Goal: Use online tool/utility: Utilize a website feature to perform a specific function

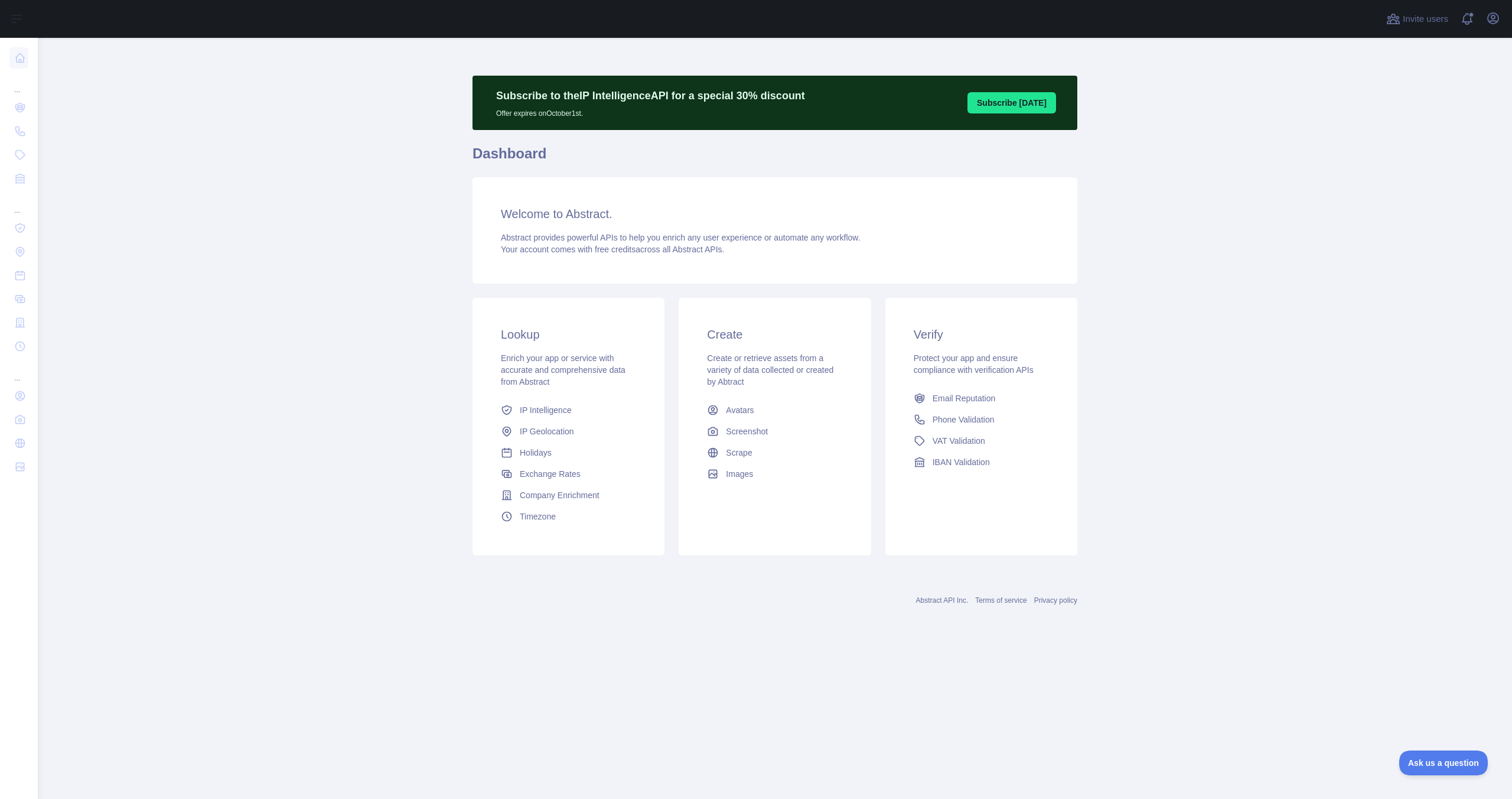
click at [1163, 344] on main "Subscribe to the IP Intelligence API for a special 30 % discount Offer expires …" at bounding box center [775, 418] width 1474 height 761
click at [117, 100] on main "Subscribe to the IP Intelligence API for a special 30 % discount Offer expires …" at bounding box center [775, 418] width 1474 height 761
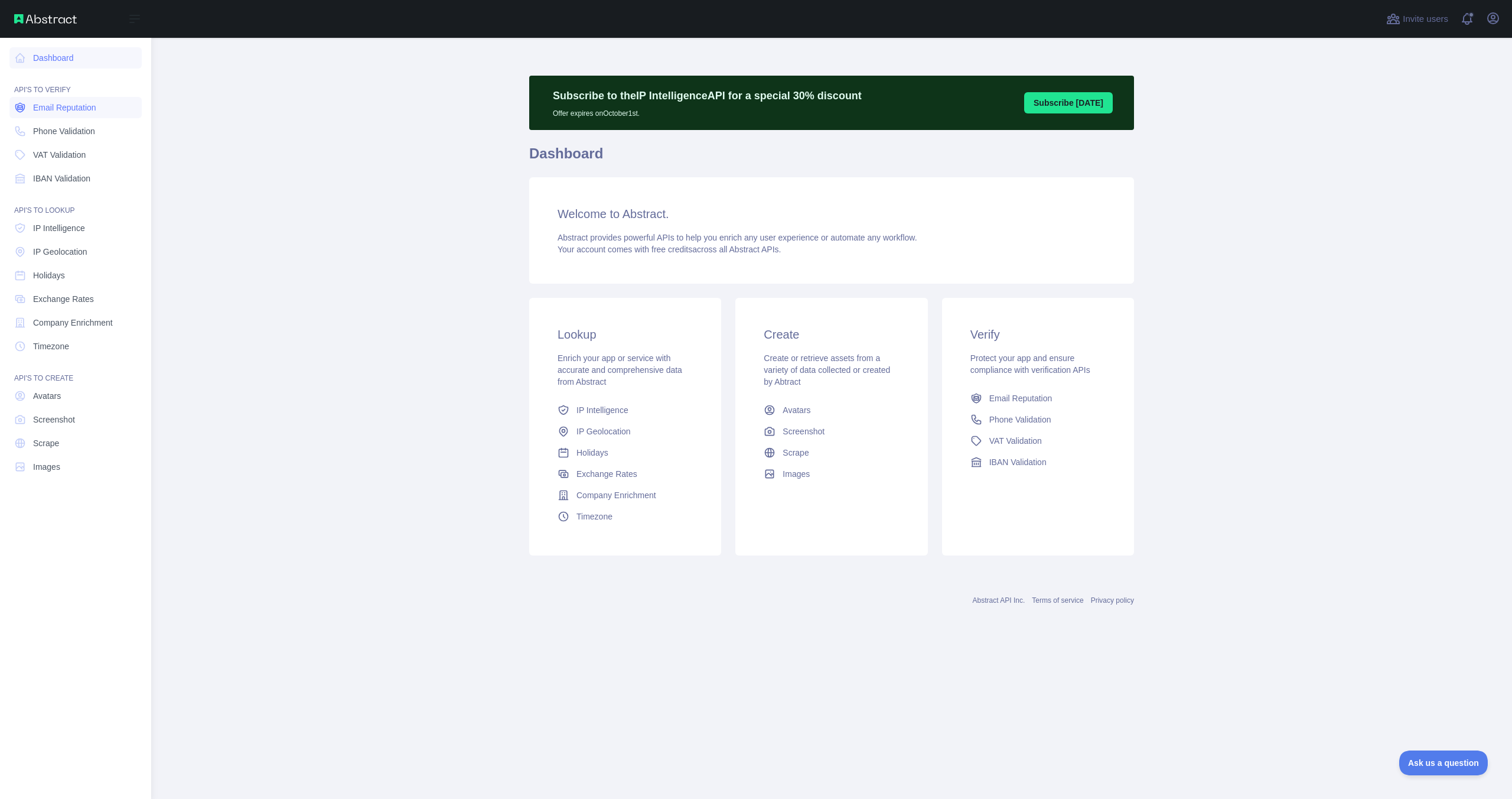
click at [64, 107] on span "Email Reputation" at bounding box center [65, 107] width 64 height 11
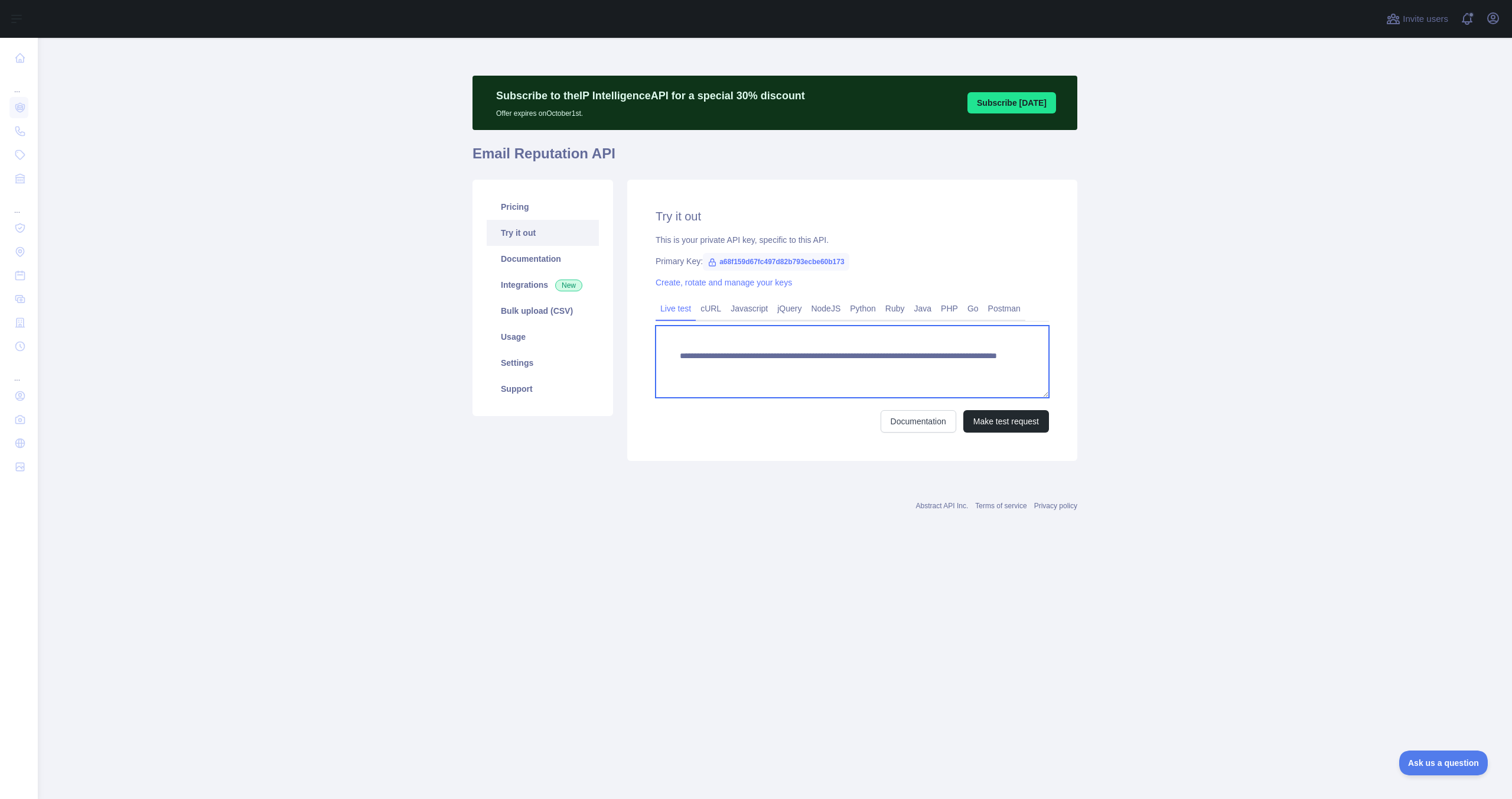
click at [975, 379] on textarea "**********" at bounding box center [852, 362] width 394 height 72
drag, startPoint x: 980, startPoint y: 369, endPoint x: 919, endPoint y: 368, distance: 61.0
click at [919, 368] on textarea "**********" at bounding box center [852, 362] width 394 height 72
click at [1039, 428] on button "Make test request" at bounding box center [1006, 421] width 85 height 23
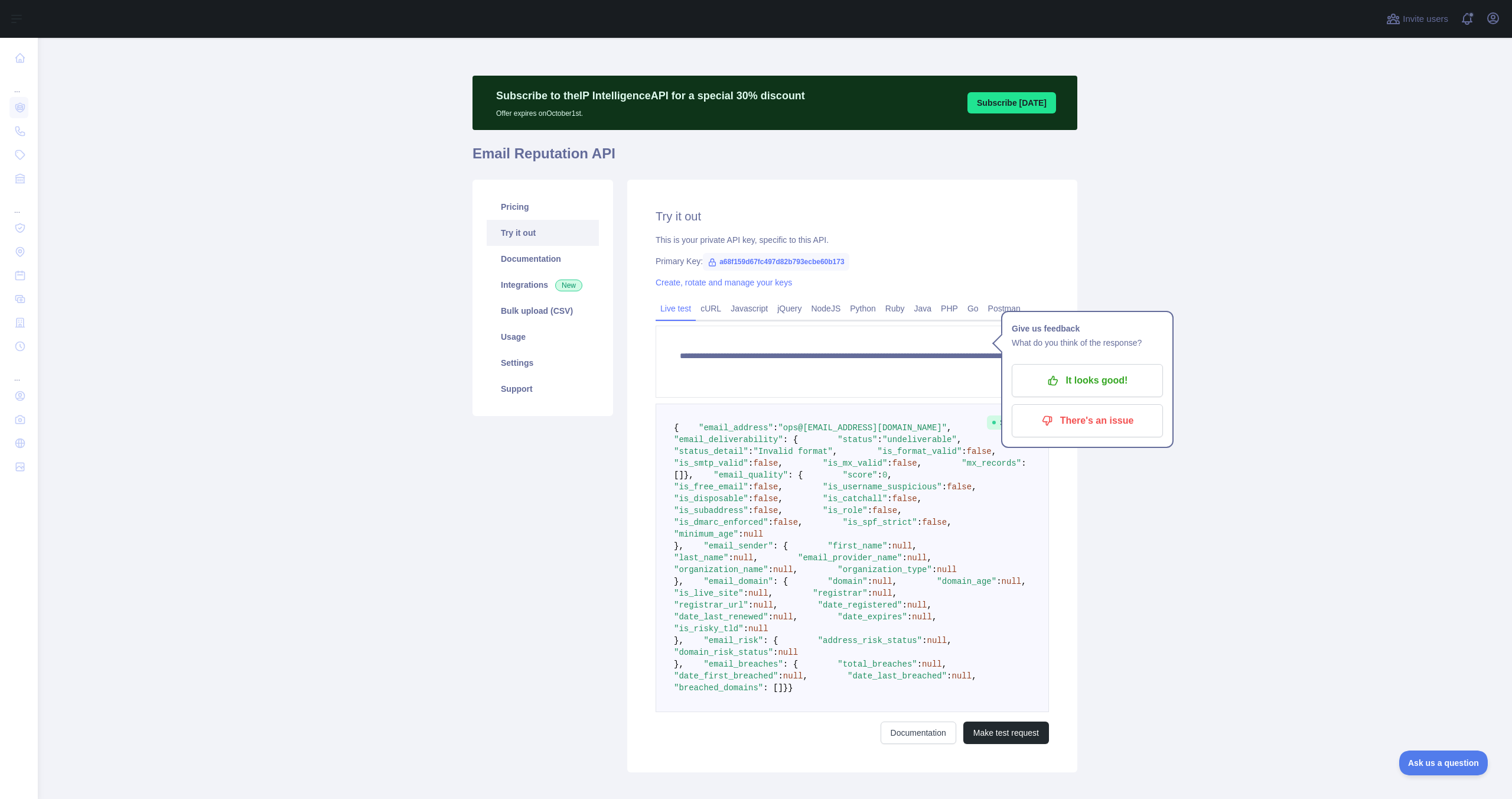
click at [1296, 604] on main "**********" at bounding box center [775, 418] width 1474 height 761
click at [913, 365] on textarea "**********" at bounding box center [852, 362] width 394 height 72
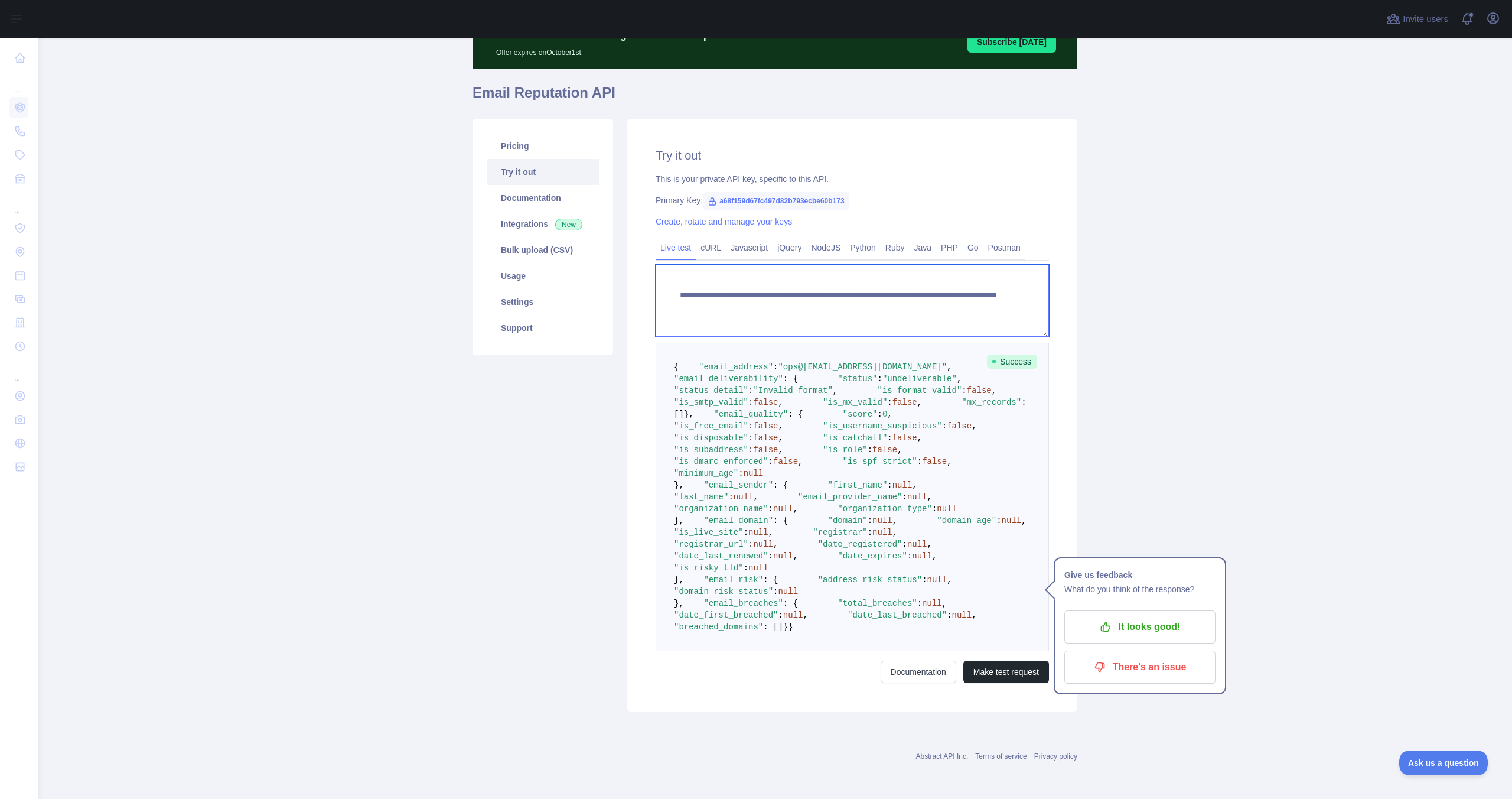
scroll to position [392, 0]
type textarea "**********"
click at [993, 672] on button "Make test request" at bounding box center [1006, 672] width 85 height 23
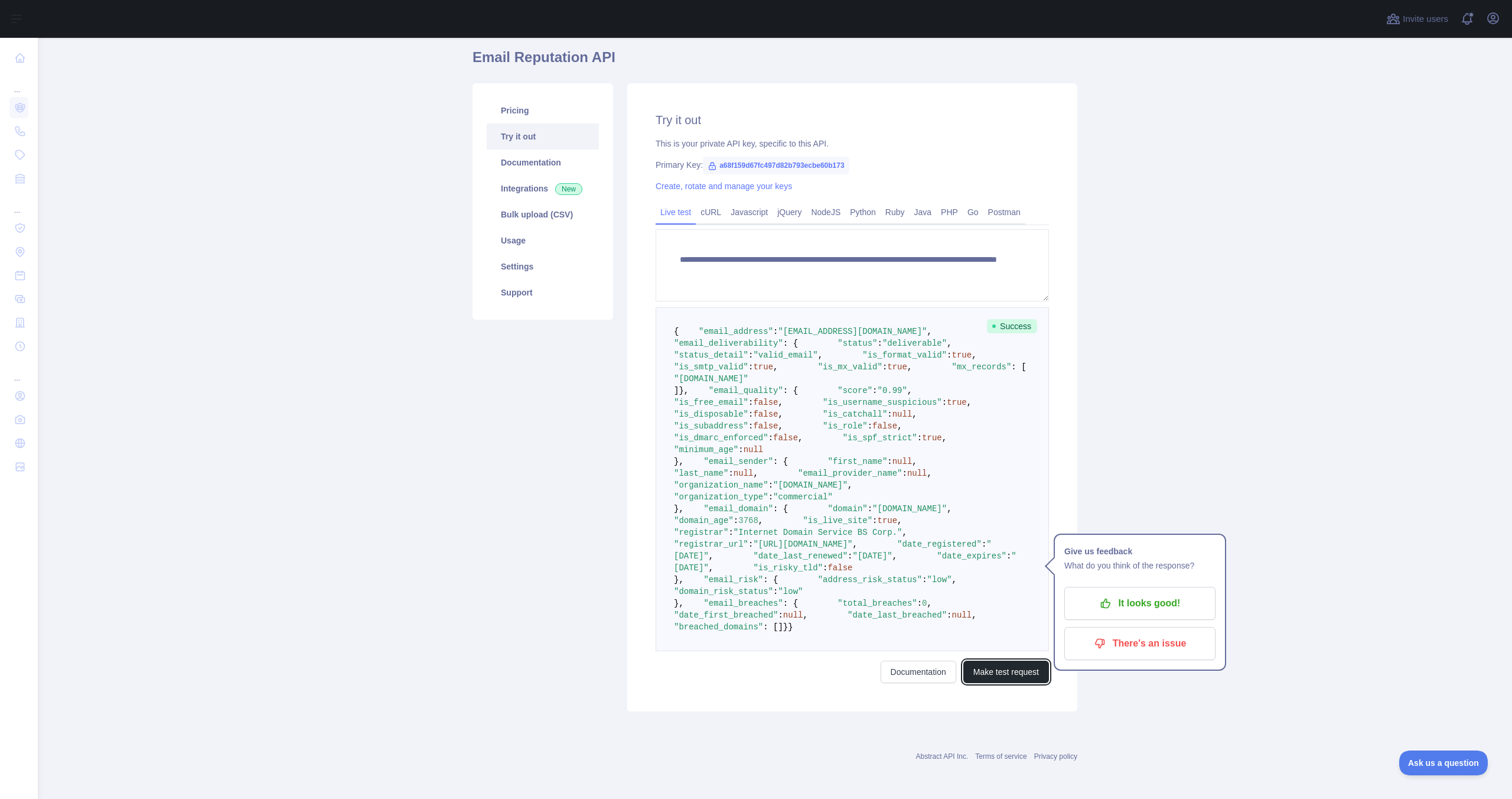
scroll to position [149, 0]
click at [742, 203] on link "Javascript" at bounding box center [748, 213] width 46 height 19
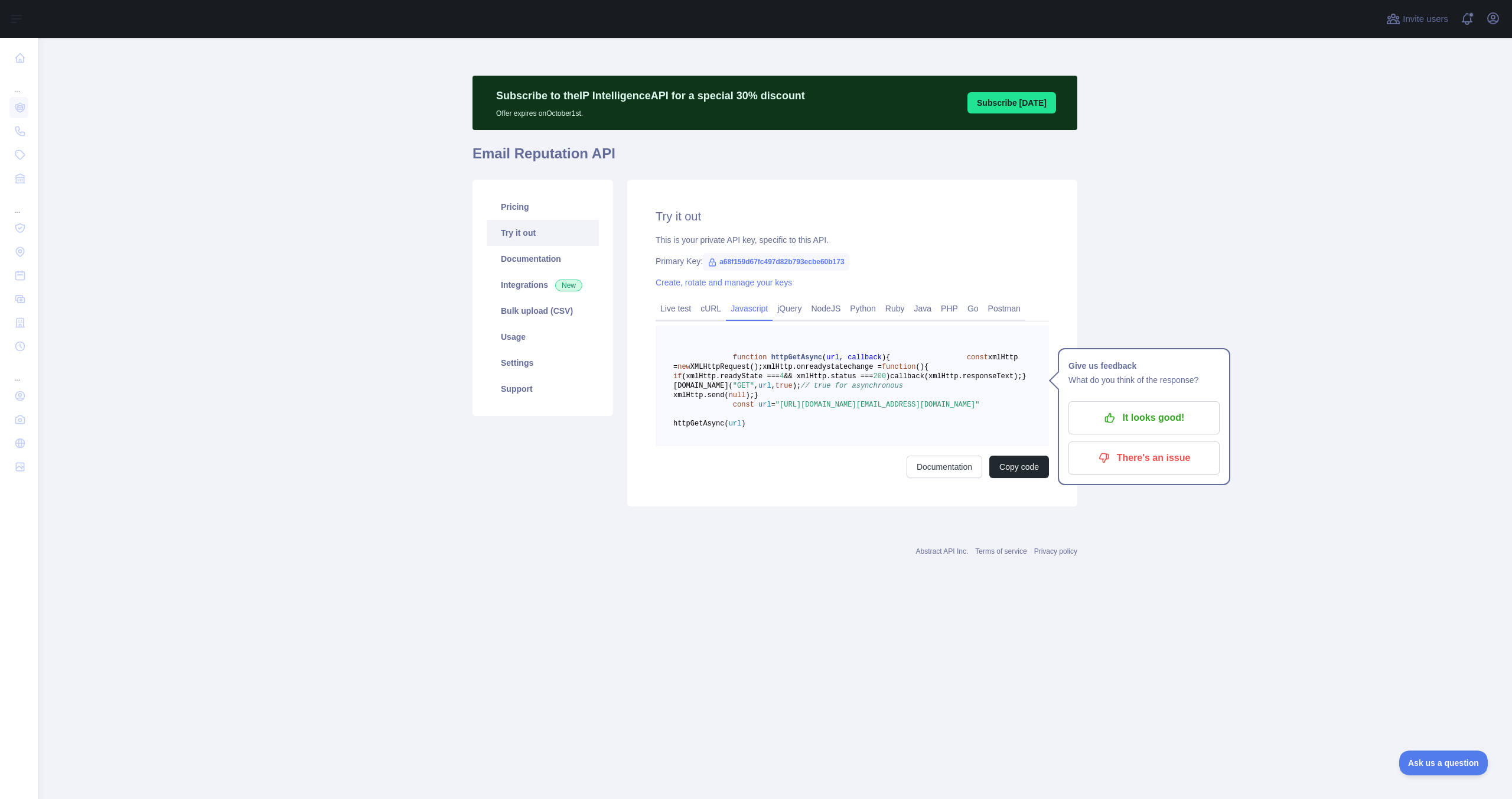
scroll to position [0, 0]
click at [667, 307] on link "Live test" at bounding box center [675, 308] width 40 height 19
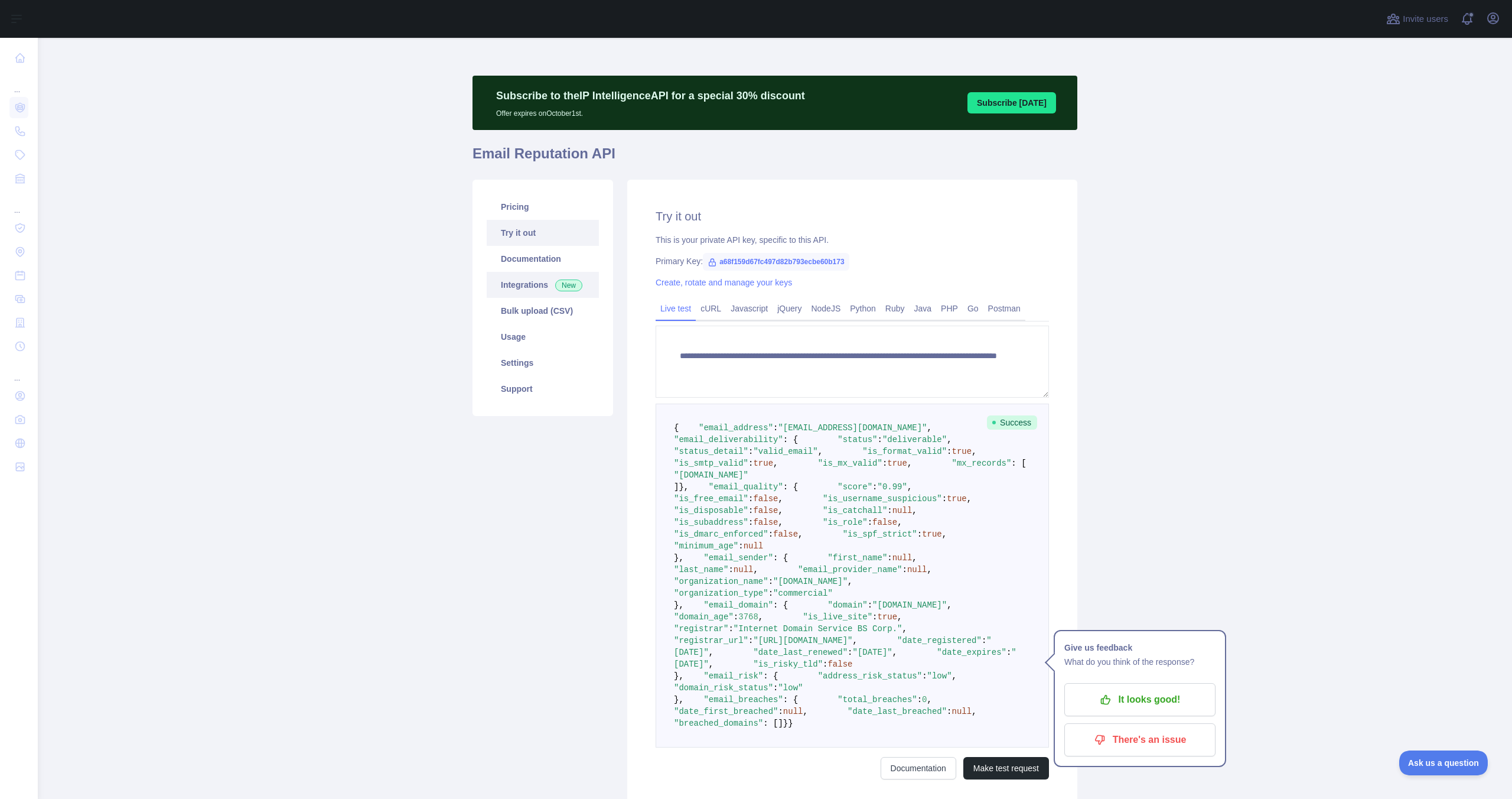
click at [517, 277] on link "Integrations New" at bounding box center [543, 284] width 112 height 26
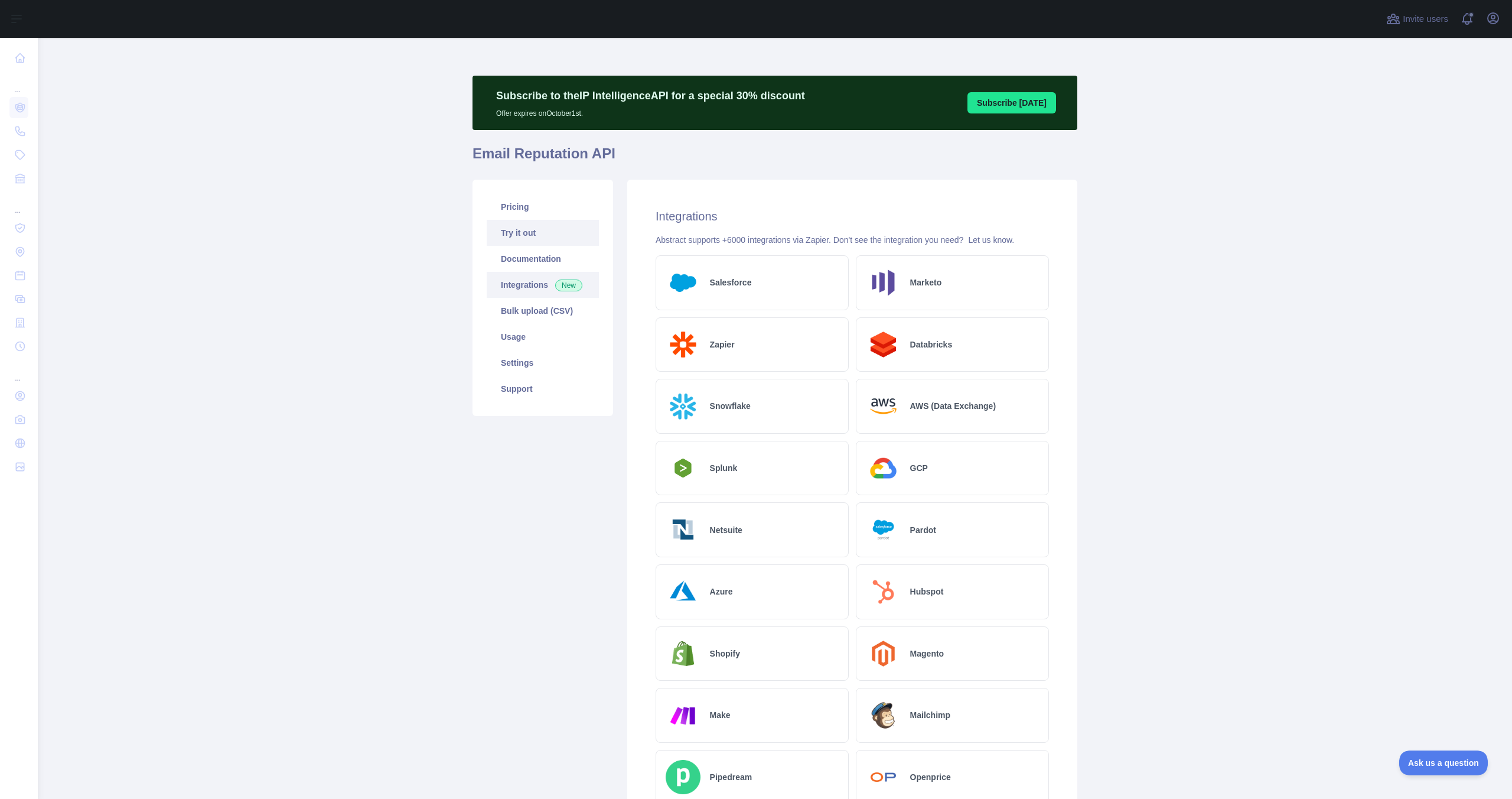
click at [544, 234] on link "Try it out" at bounding box center [543, 232] width 112 height 26
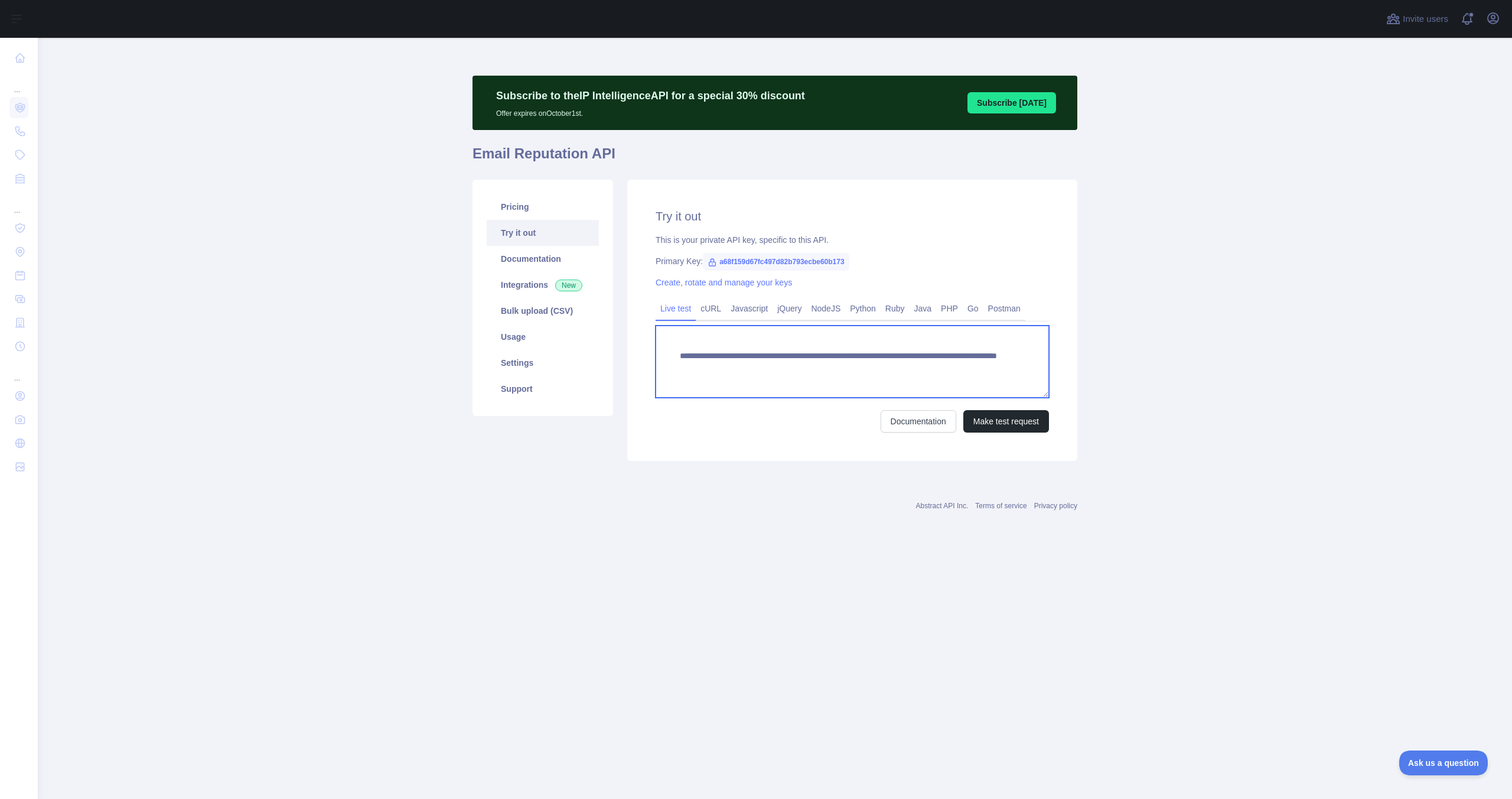
drag, startPoint x: 984, startPoint y: 374, endPoint x: 902, endPoint y: 362, distance: 82.9
click at [902, 362] on textarea "**********" at bounding box center [852, 362] width 394 height 72
type textarea "**********"
click at [990, 422] on button "Make test request" at bounding box center [1006, 421] width 85 height 23
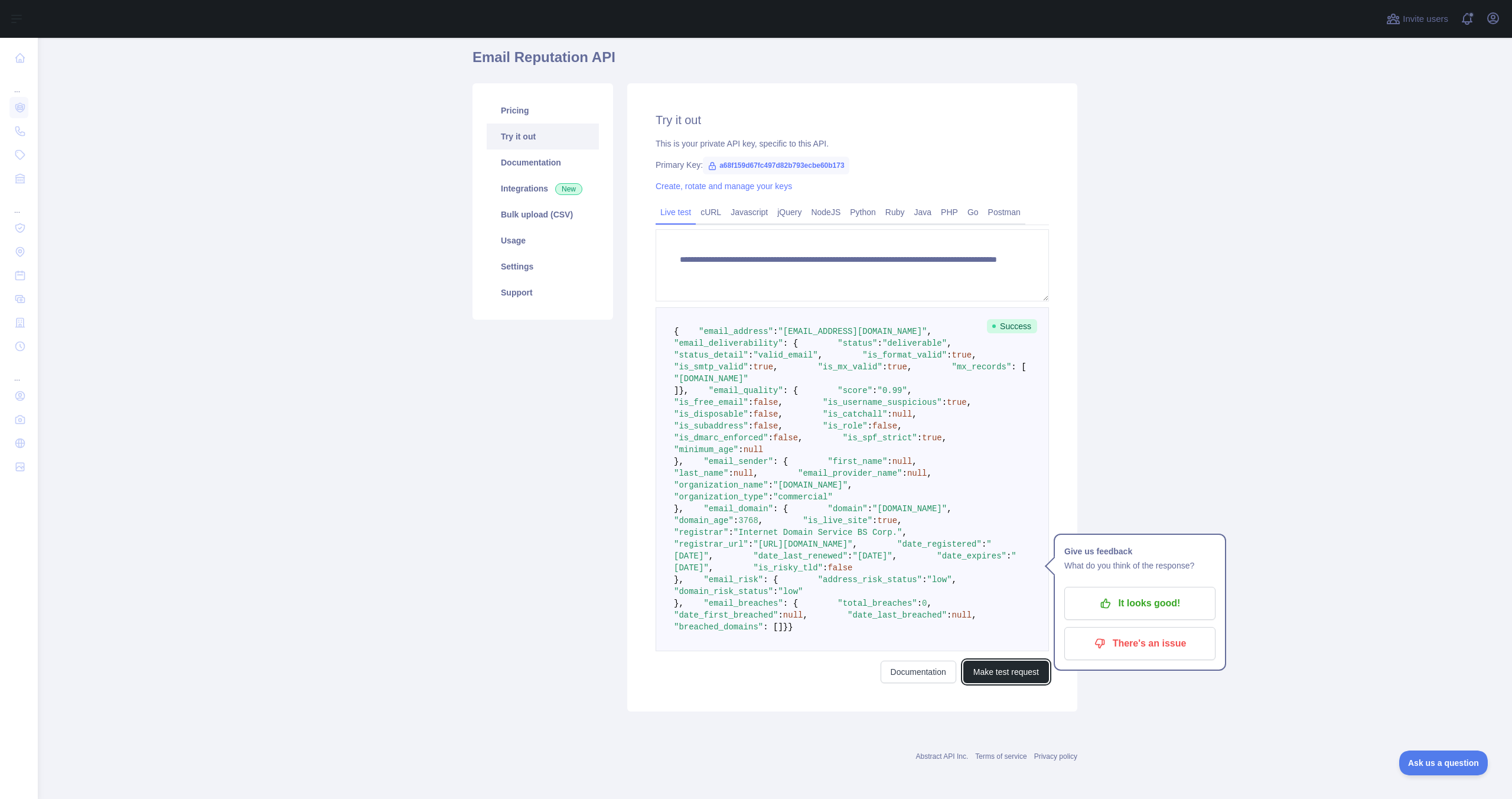
scroll to position [182, 0]
click at [1160, 593] on p "It looks good!" at bounding box center [1139, 603] width 134 height 20
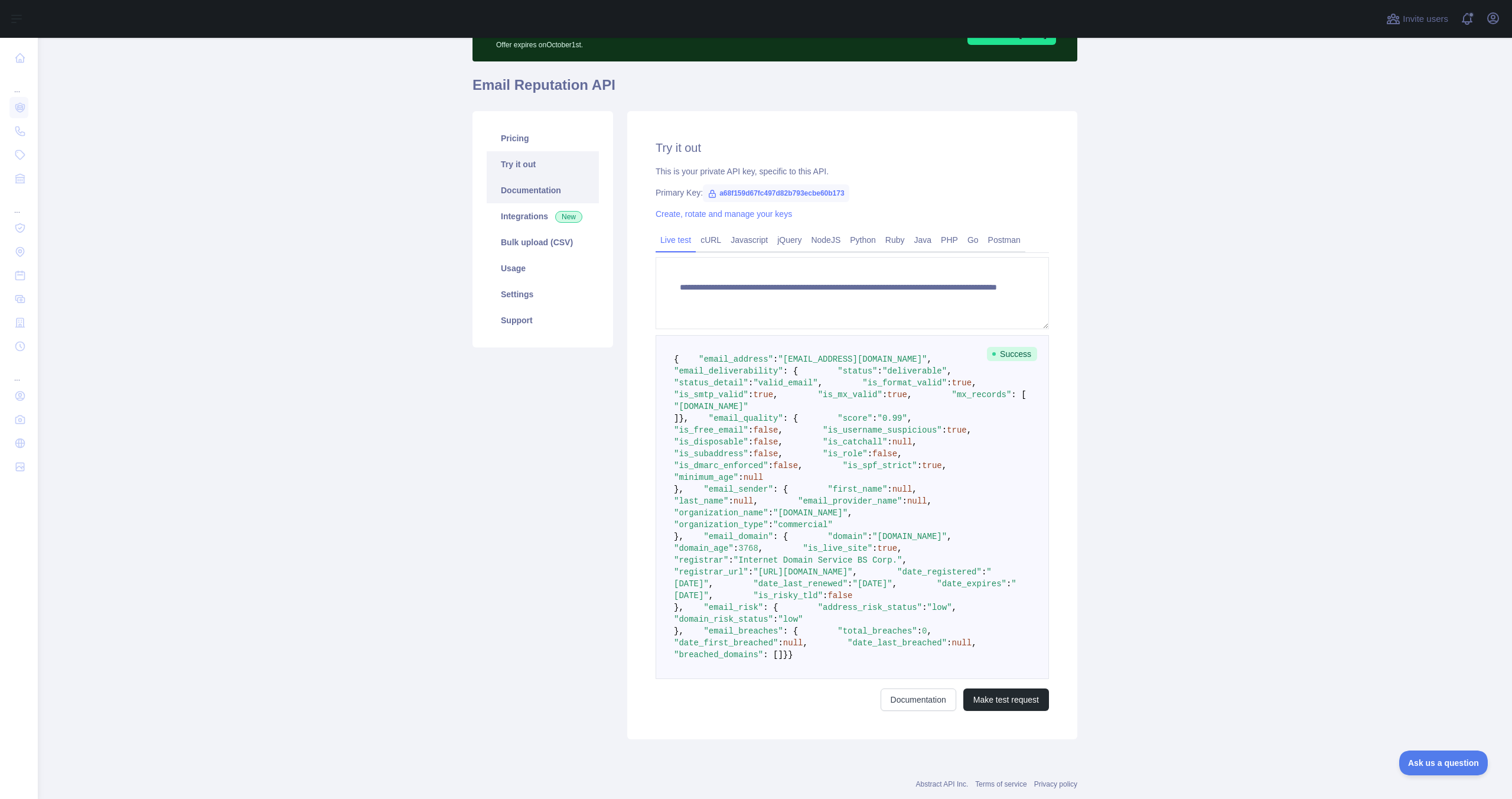
click at [521, 194] on link "Documentation" at bounding box center [543, 190] width 112 height 26
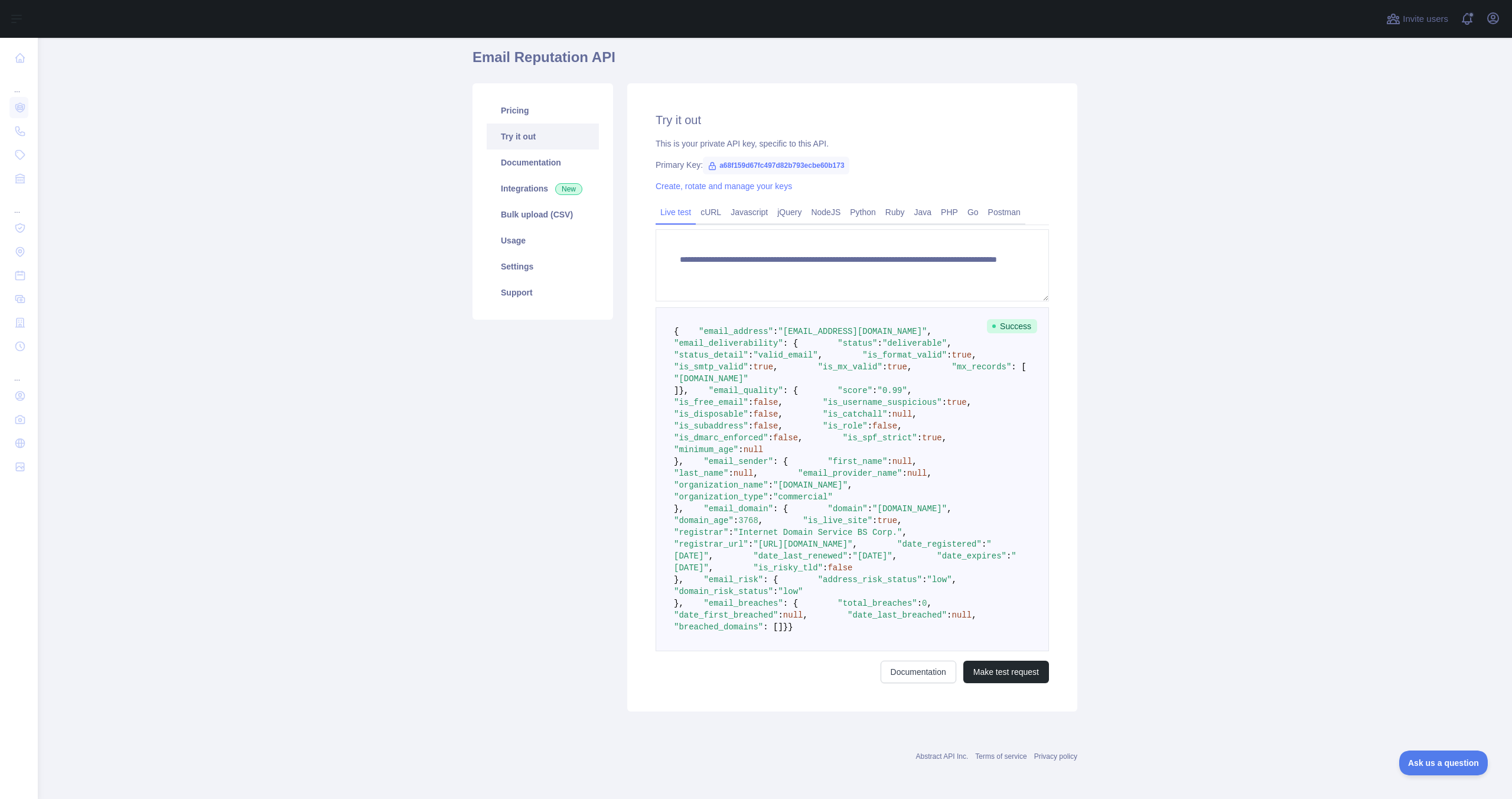
scroll to position [0, 0]
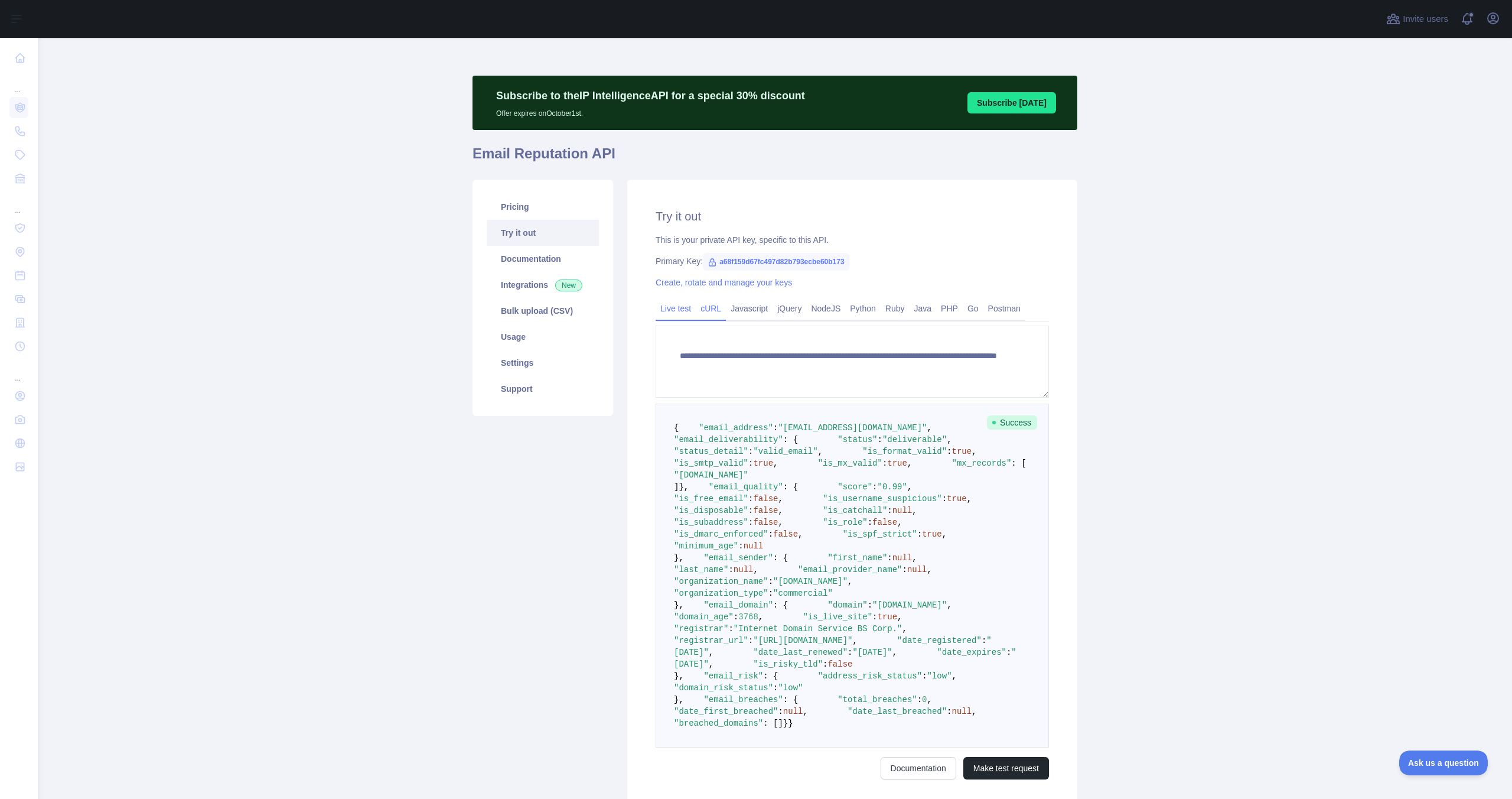
click at [712, 311] on link "cURL" at bounding box center [710, 308] width 30 height 19
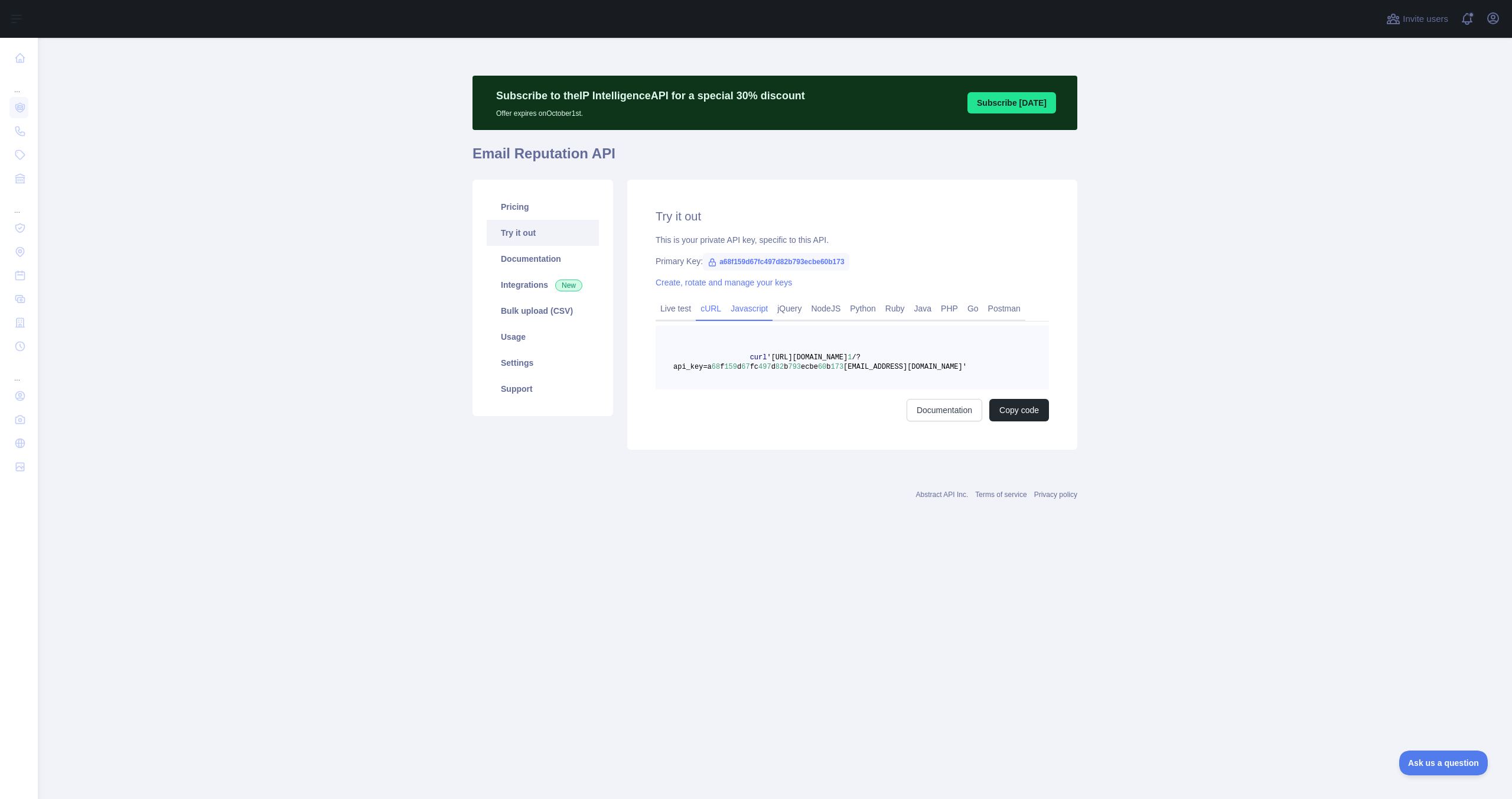
click at [762, 315] on link "Javascript" at bounding box center [748, 308] width 46 height 19
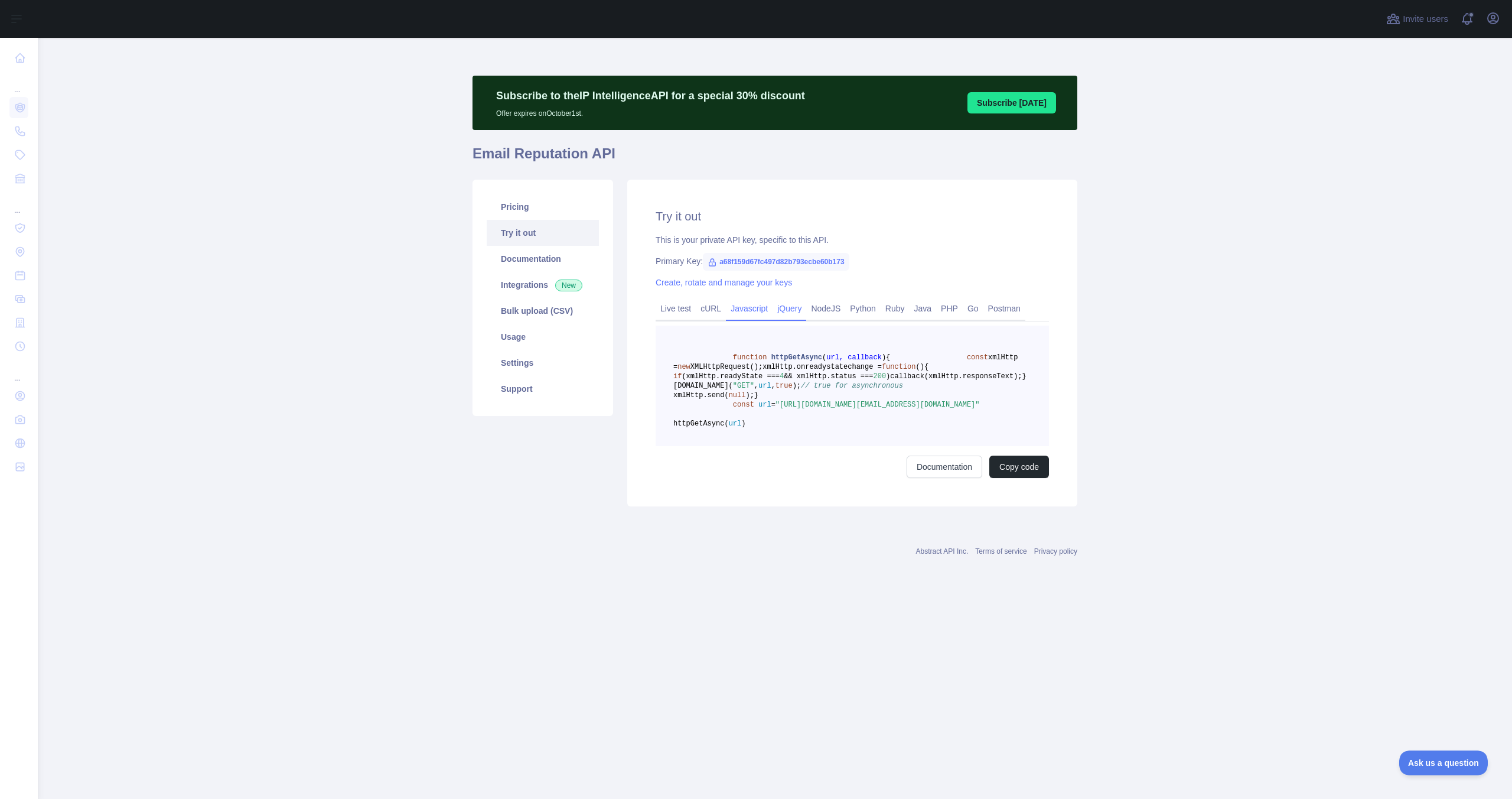
click at [806, 315] on link "jQuery" at bounding box center [788, 308] width 33 height 19
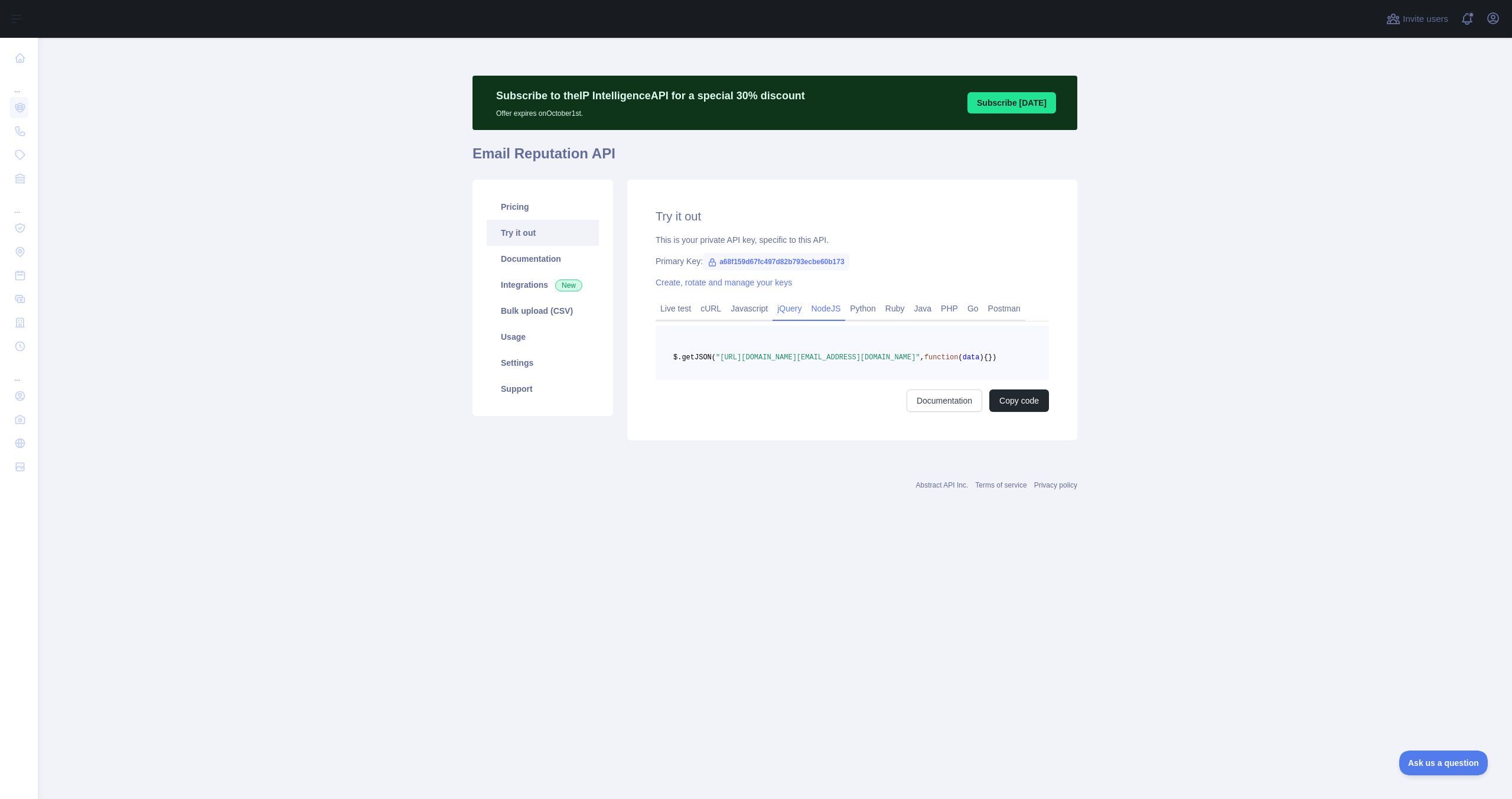
click at [836, 315] on link "NodeJS" at bounding box center [825, 308] width 39 height 19
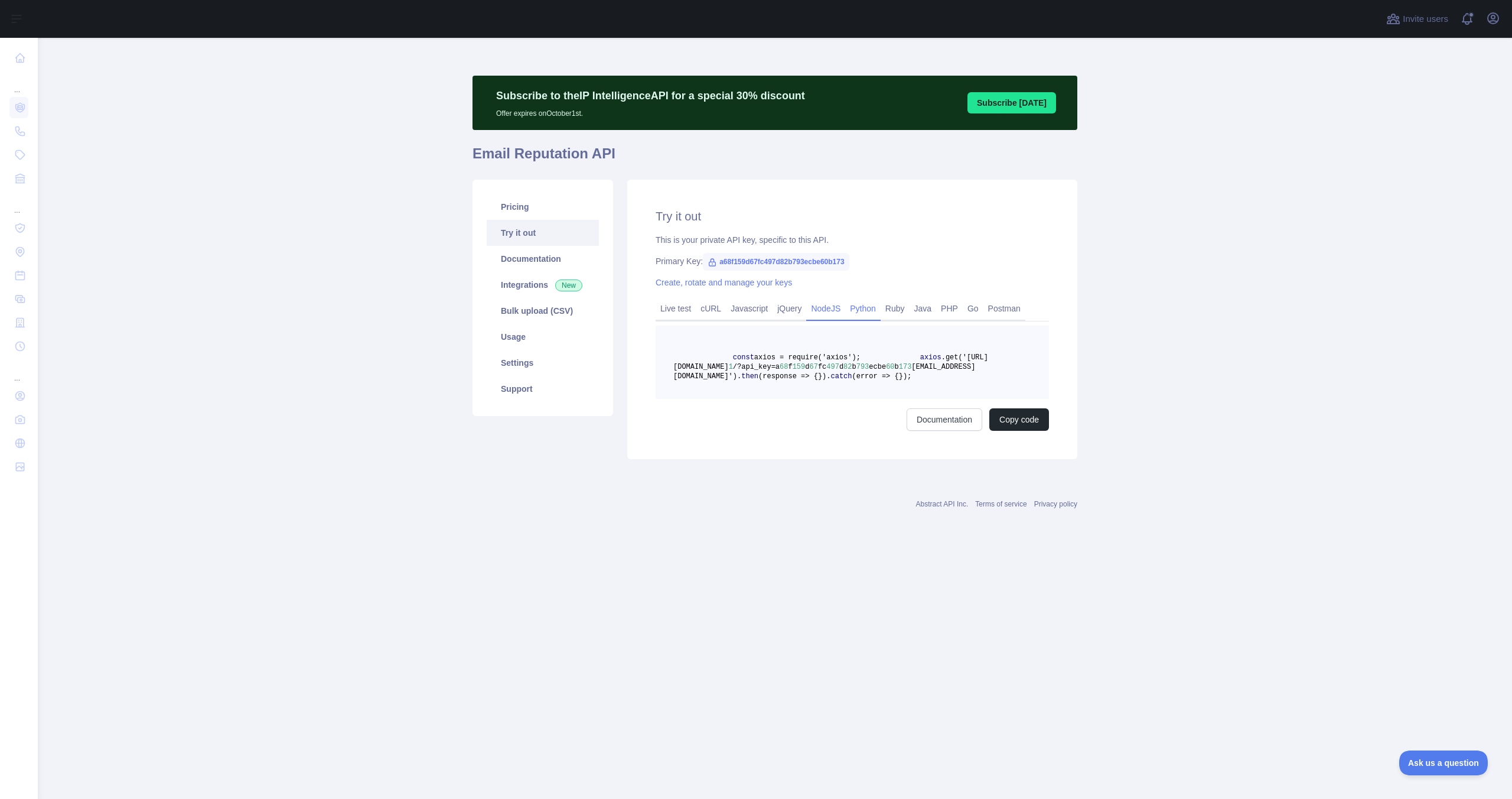
click at [880, 314] on link "Python" at bounding box center [862, 308] width 35 height 19
click at [910, 312] on link "Ruby" at bounding box center [894, 308] width 29 height 19
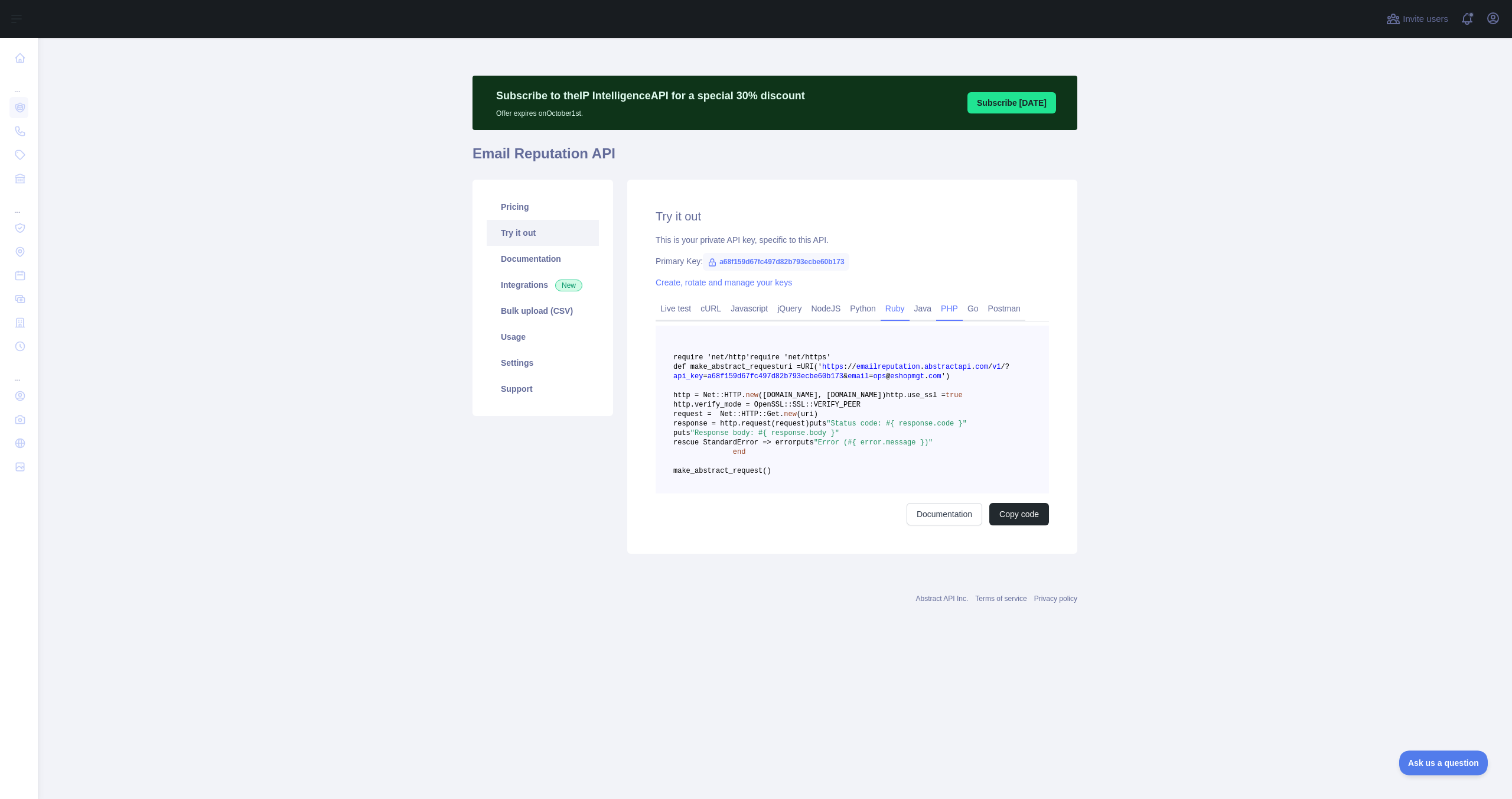
click at [960, 312] on link "PHP" at bounding box center [950, 308] width 27 height 19
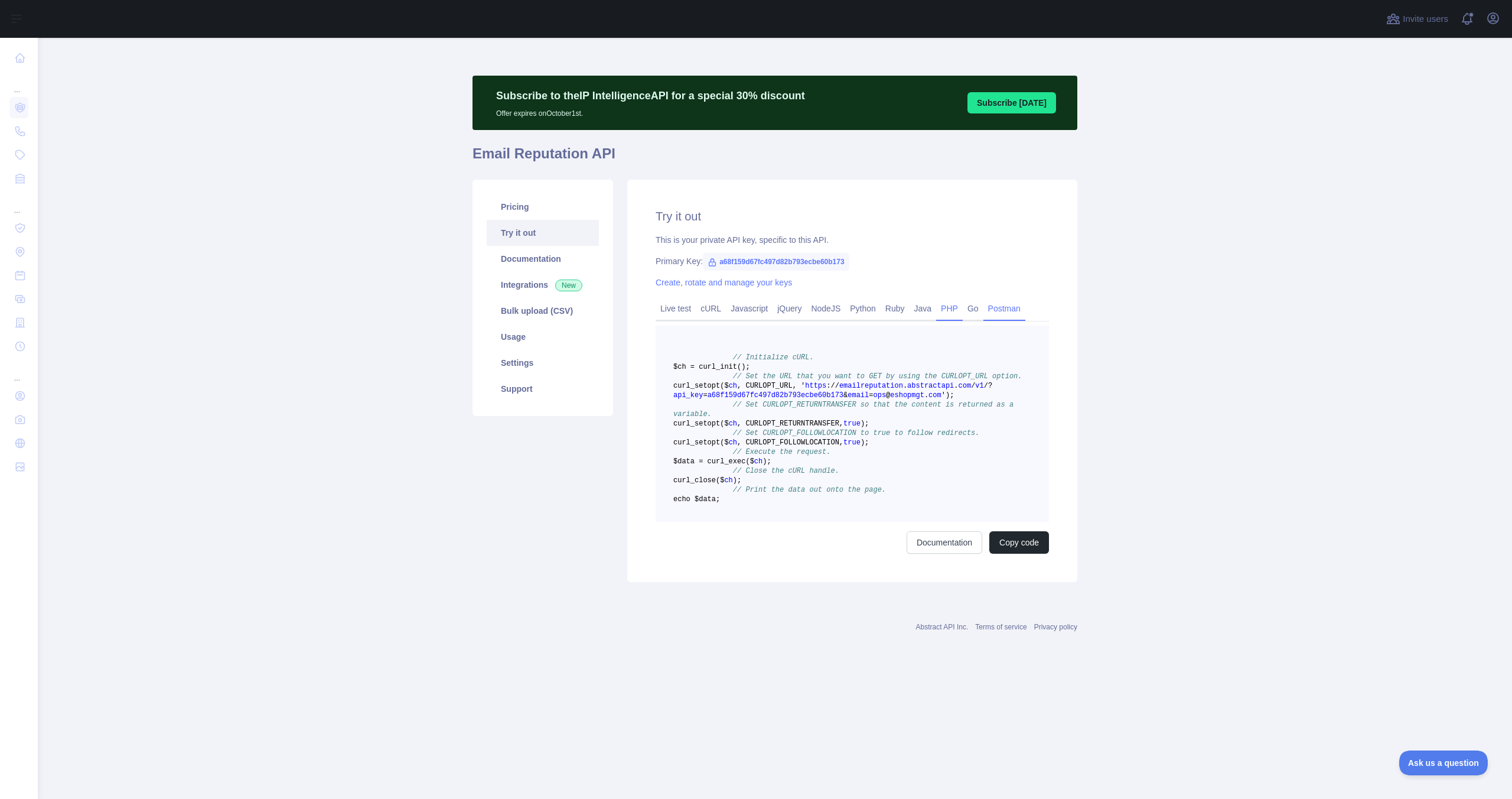
click at [1006, 312] on link "Postman" at bounding box center [1005, 308] width 42 height 19
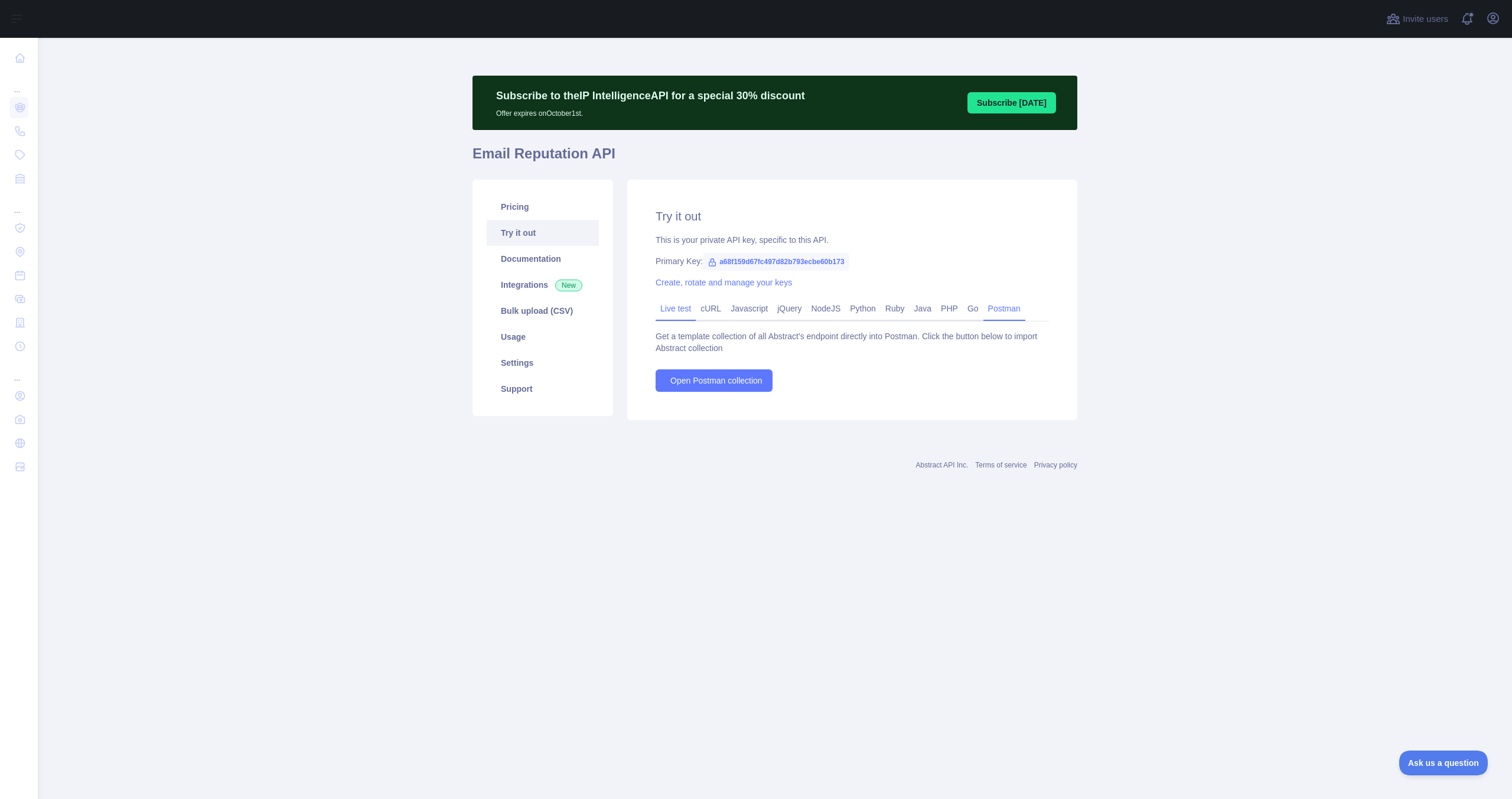
click at [667, 311] on link "Live test" at bounding box center [675, 308] width 40 height 19
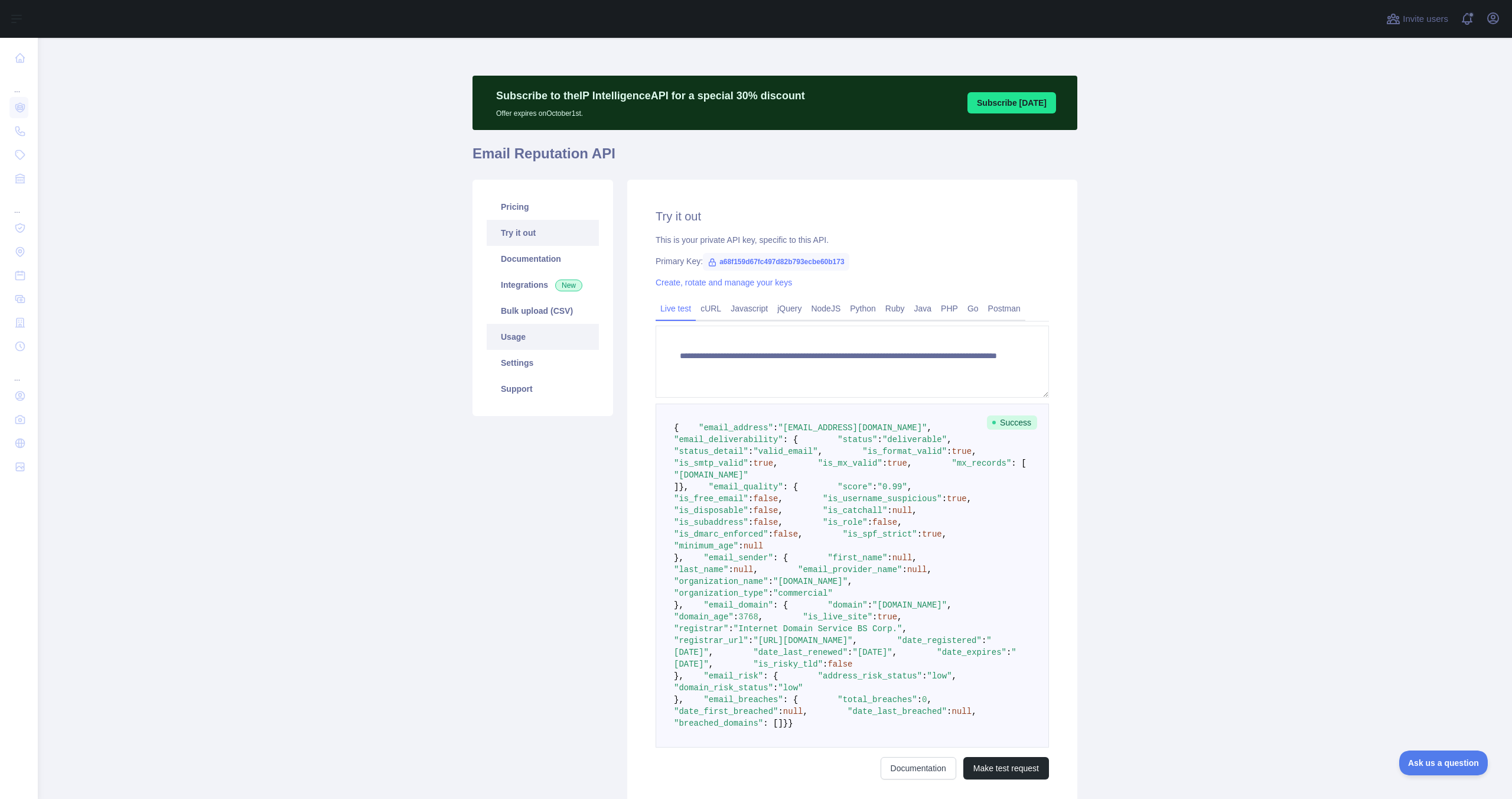
click at [512, 340] on link "Usage" at bounding box center [543, 336] width 112 height 26
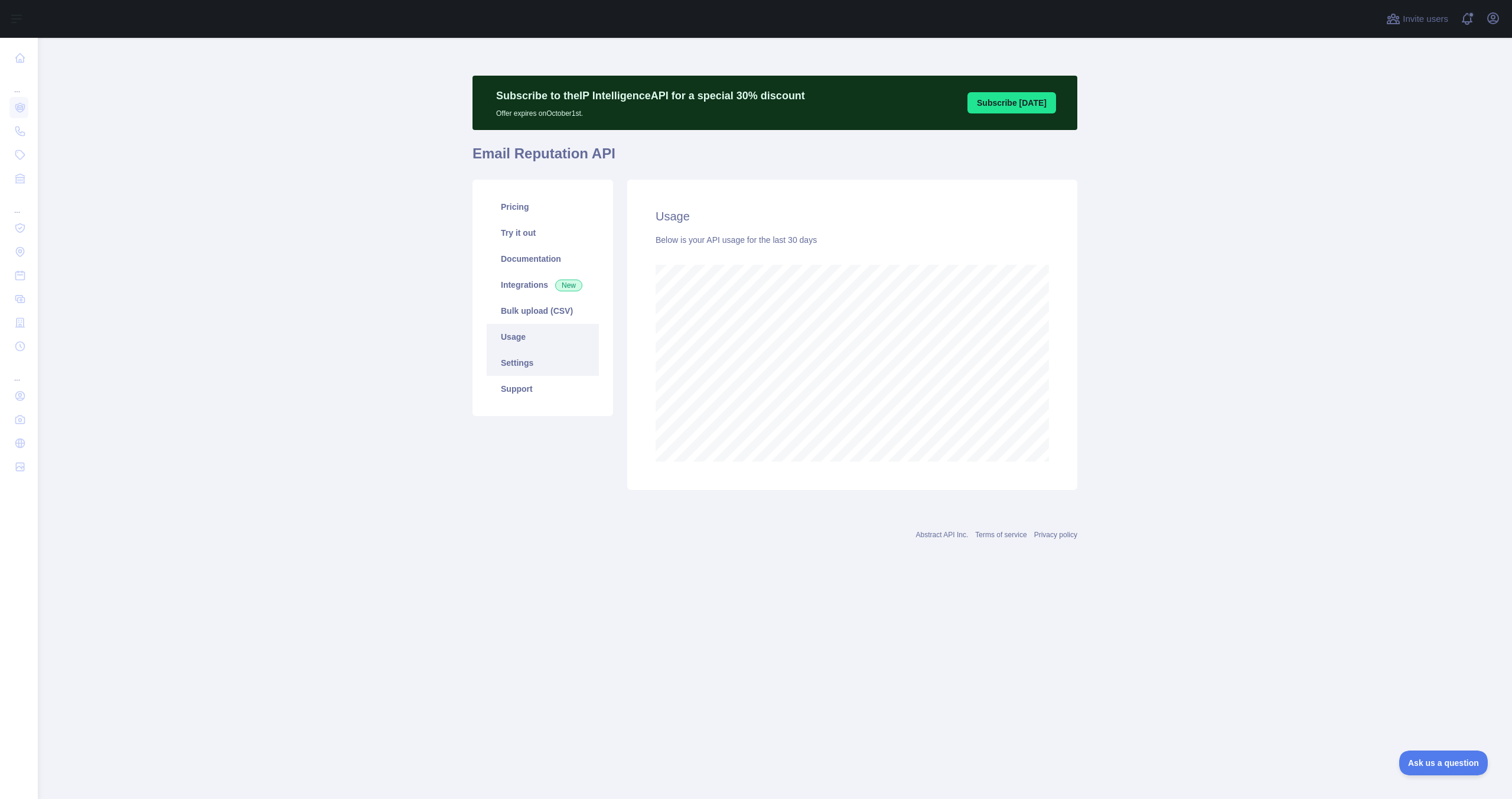
scroll to position [761, 1474]
click at [544, 364] on link "Settings" at bounding box center [543, 362] width 112 height 26
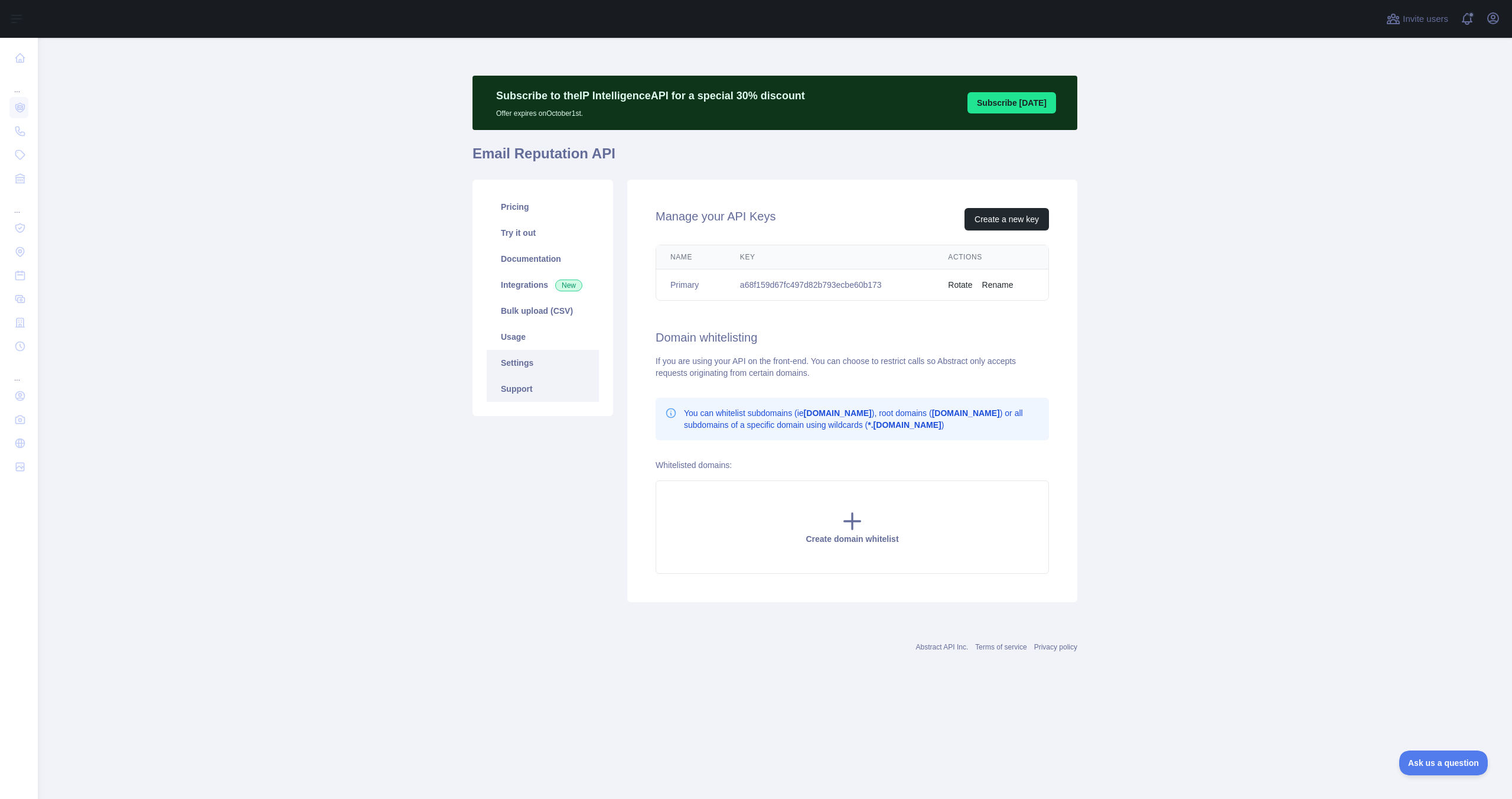
click at [534, 384] on link "Support" at bounding box center [543, 388] width 112 height 26
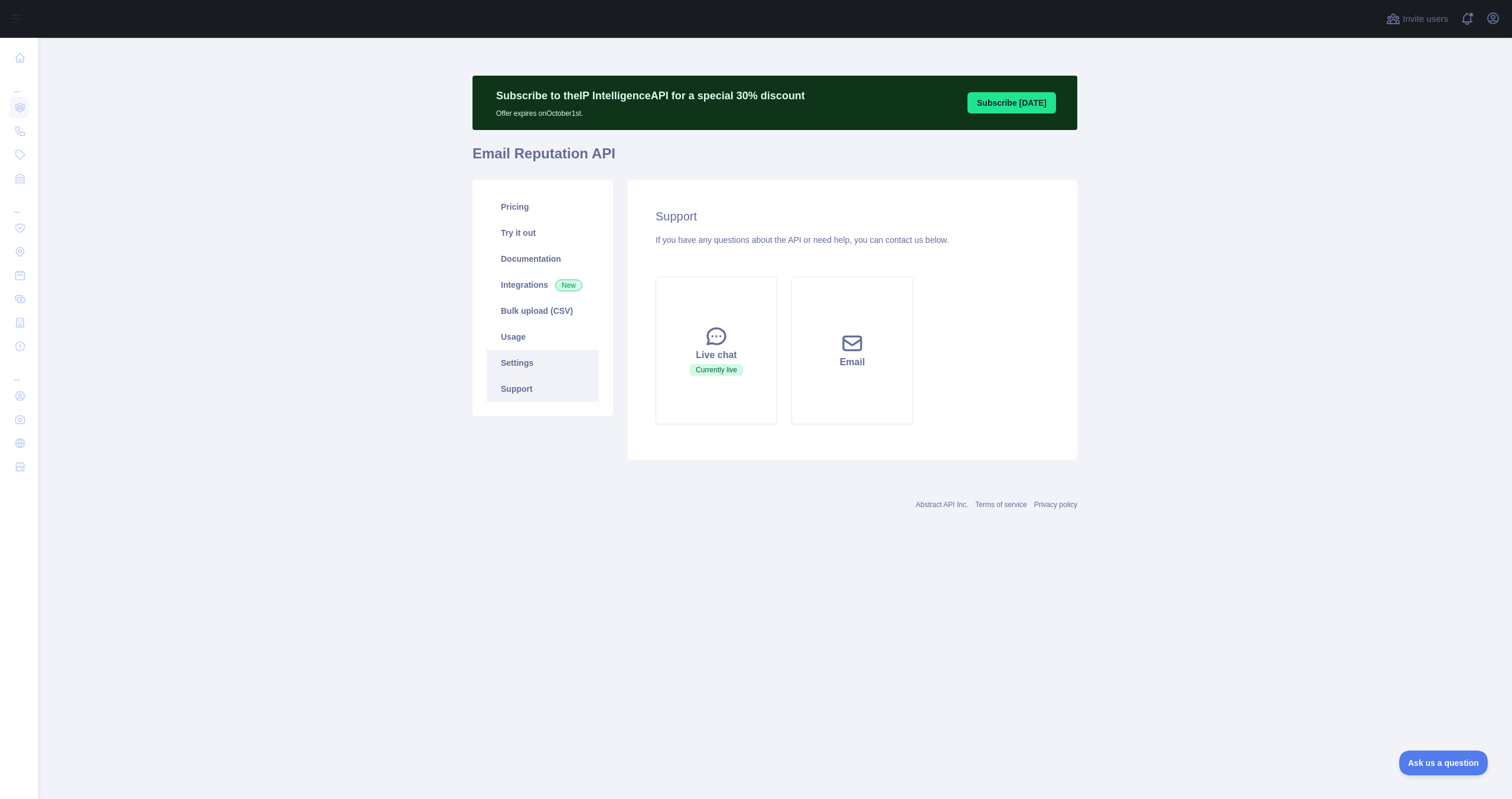
click at [531, 366] on link "Settings" at bounding box center [543, 362] width 112 height 26
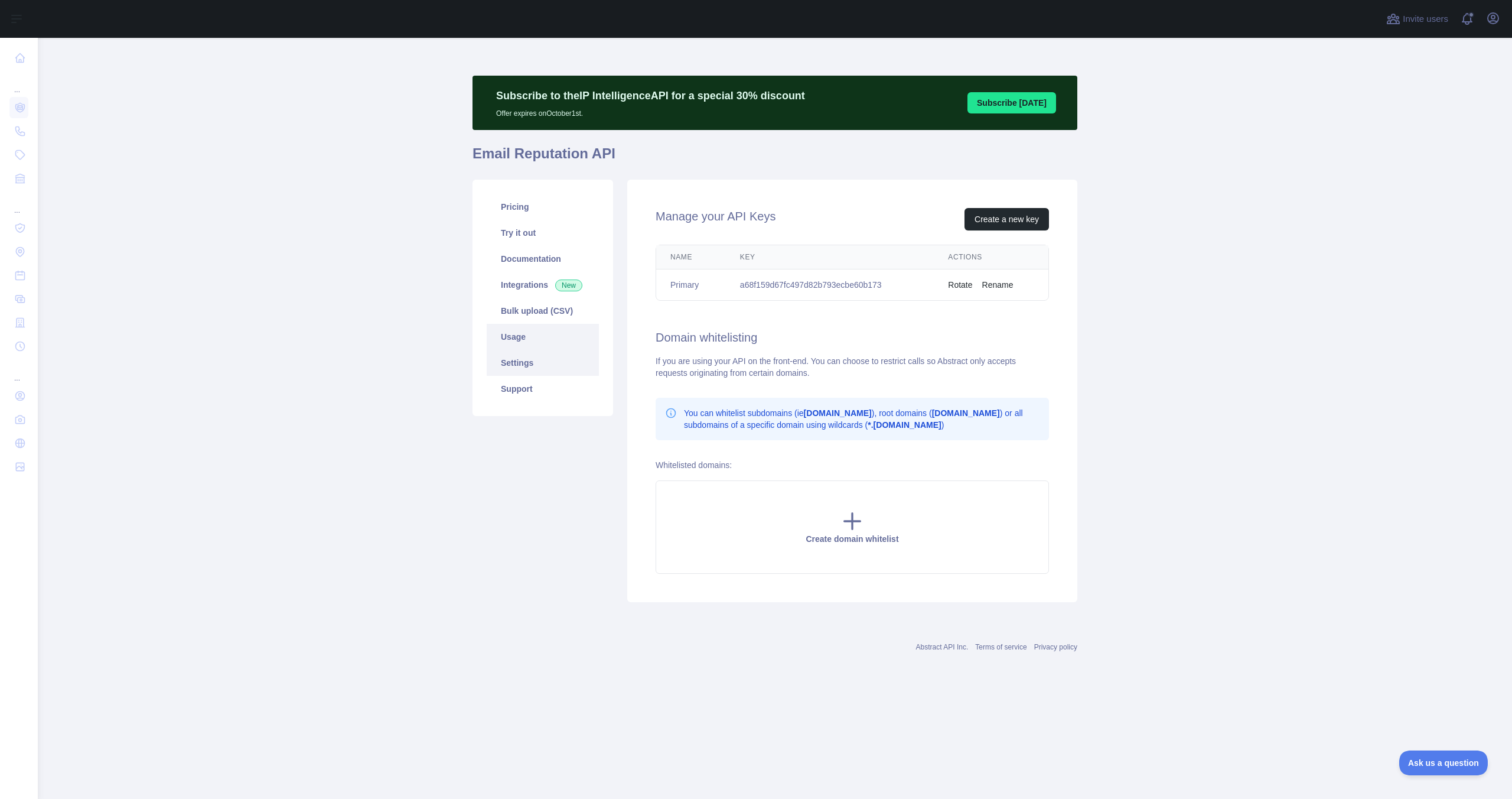
click at [540, 330] on link "Usage" at bounding box center [543, 336] width 112 height 26
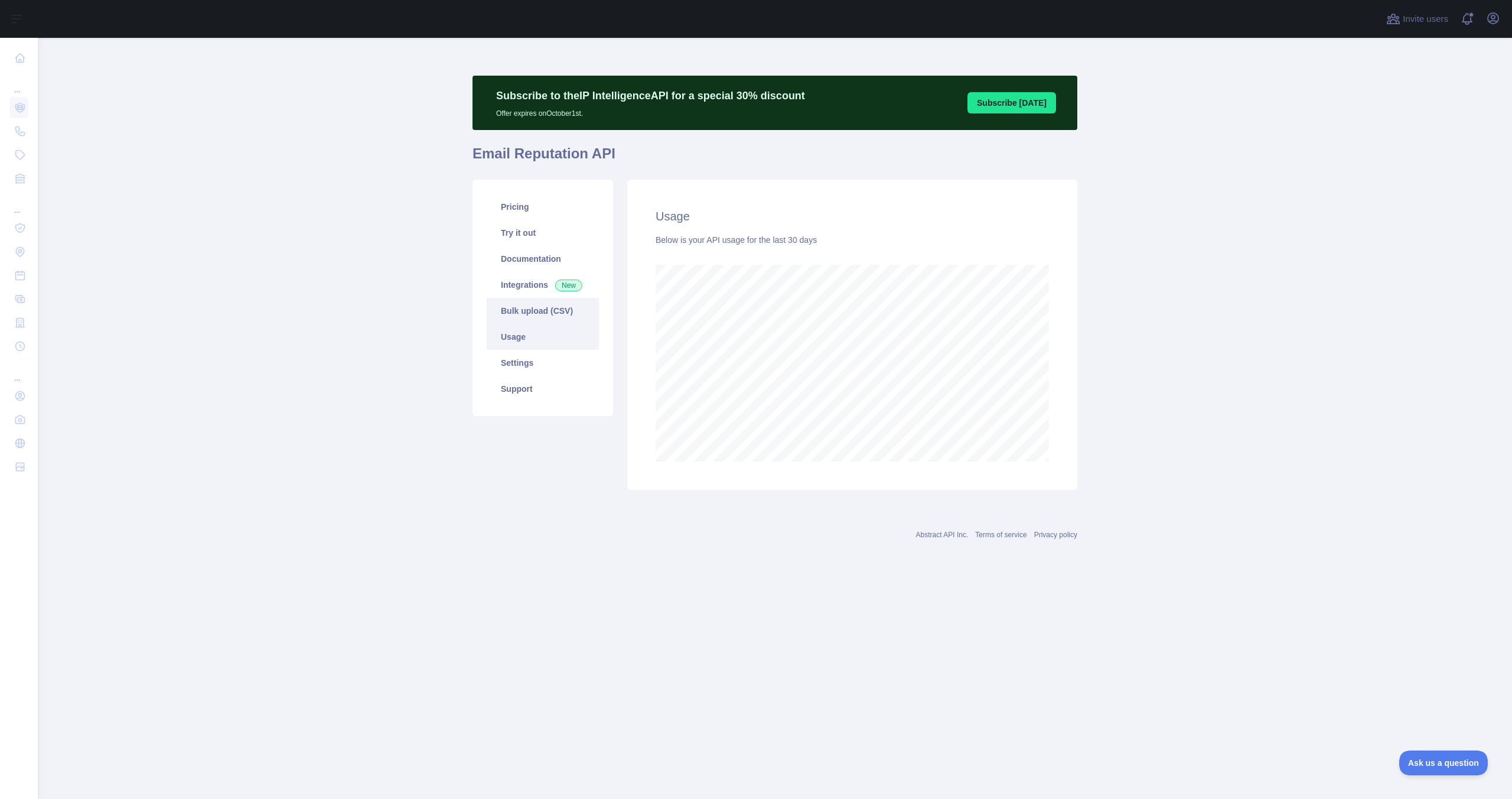
scroll to position [761, 1474]
click at [539, 318] on link "Bulk upload (CSV)" at bounding box center [543, 310] width 112 height 26
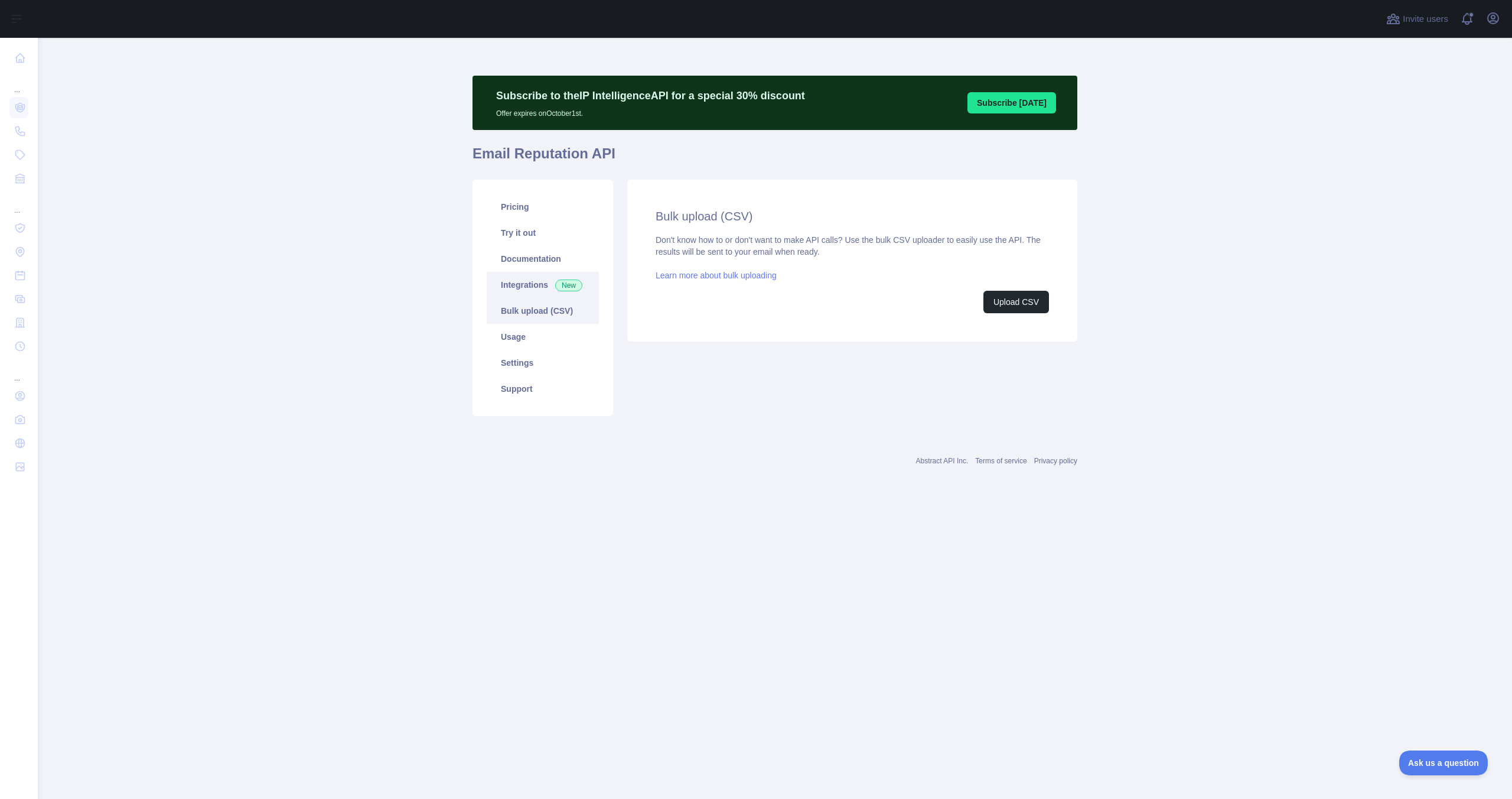
click at [531, 288] on link "Integrations New" at bounding box center [543, 284] width 112 height 26
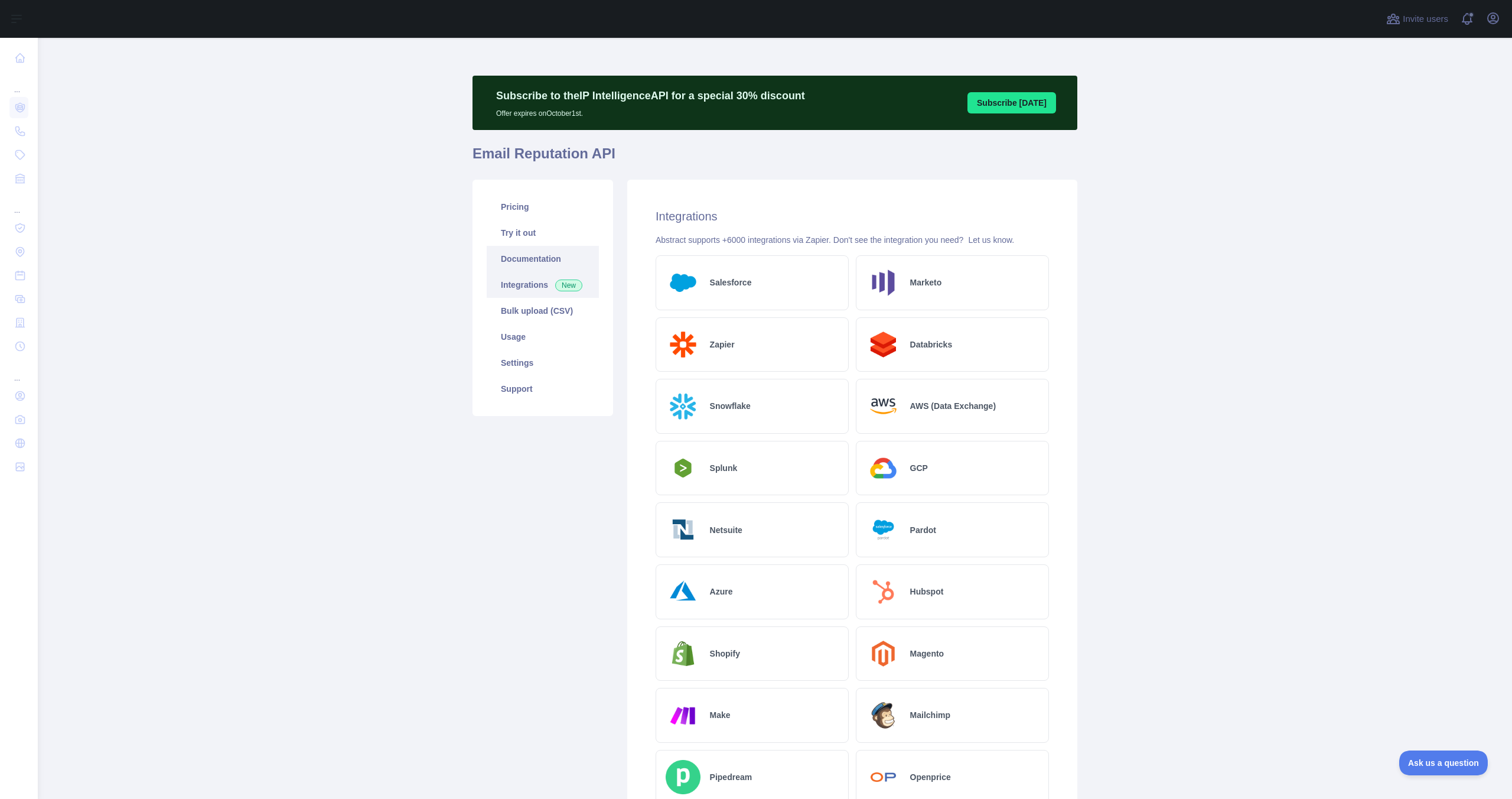
click at [538, 266] on link "Documentation" at bounding box center [543, 258] width 112 height 26
click at [545, 228] on link "Try it out" at bounding box center [543, 232] width 112 height 26
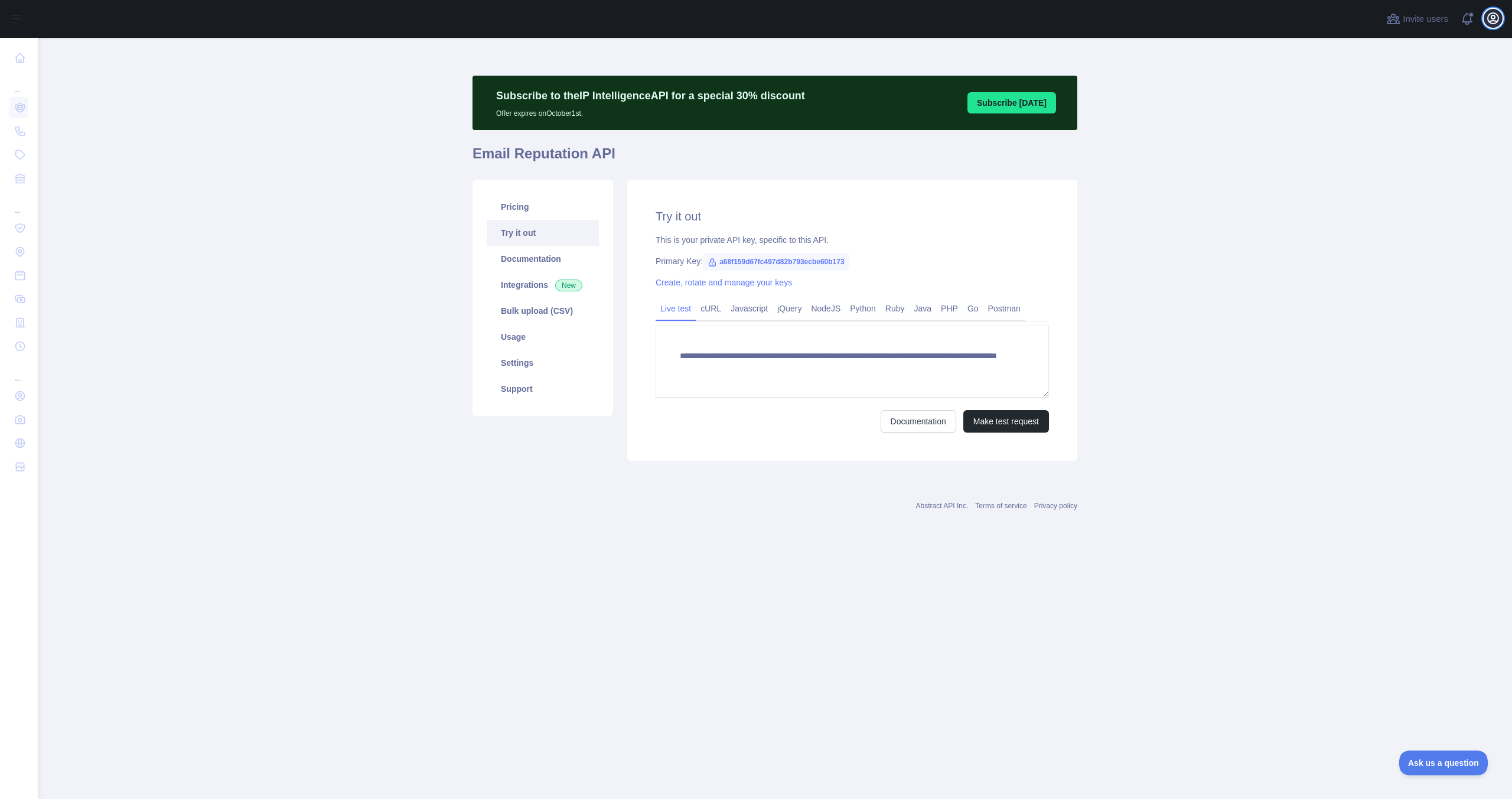
click at [1487, 26] on button "Open user menu" at bounding box center [1493, 18] width 19 height 19
click at [1318, 231] on main "**********" at bounding box center [775, 418] width 1474 height 761
click at [526, 293] on link "Integrations New" at bounding box center [543, 284] width 112 height 26
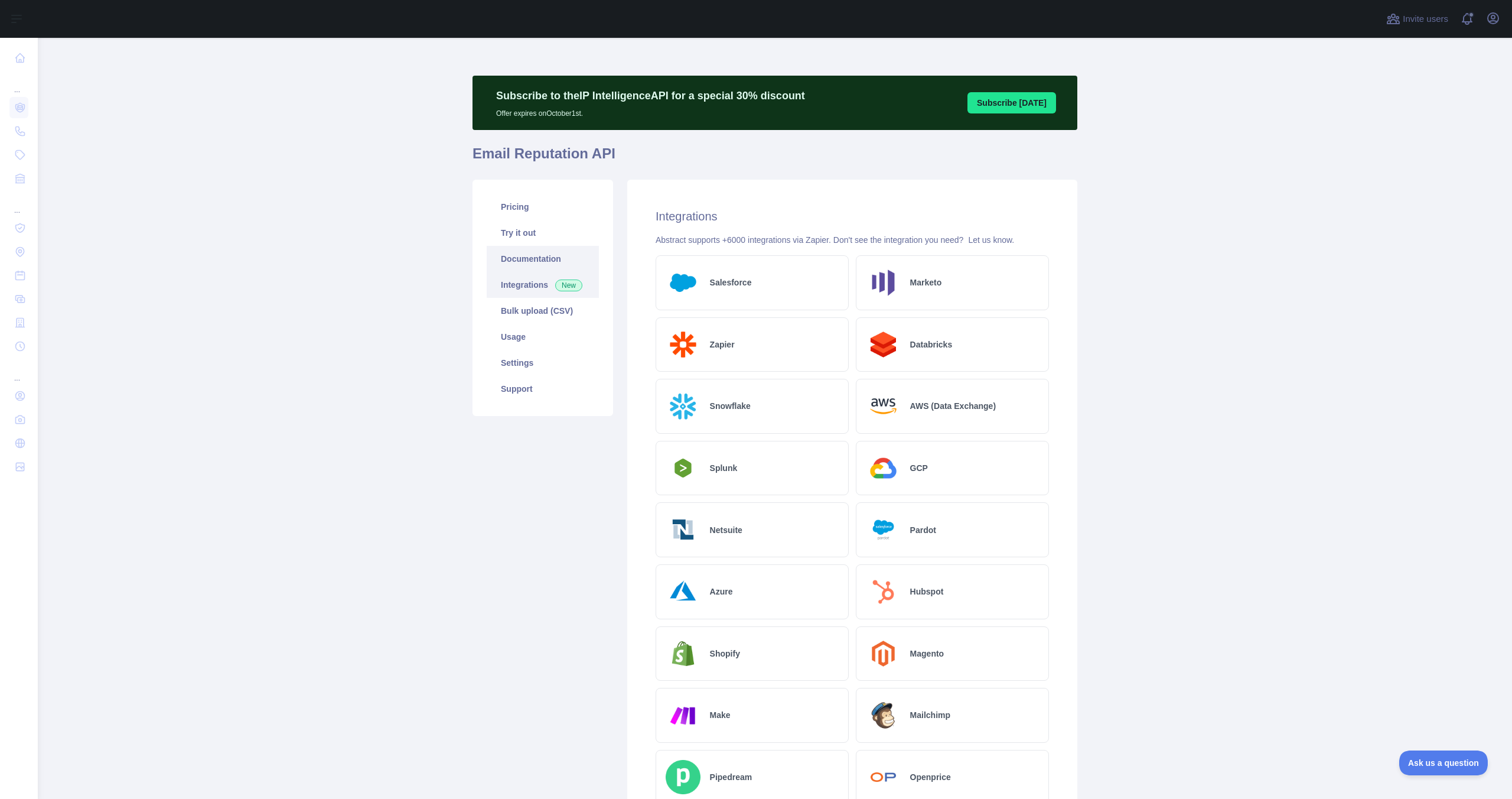
click at [544, 257] on link "Documentation" at bounding box center [543, 258] width 112 height 26
click at [536, 265] on link "Documentation" at bounding box center [543, 258] width 112 height 26
click at [528, 231] on link "Try it out" at bounding box center [543, 232] width 112 height 26
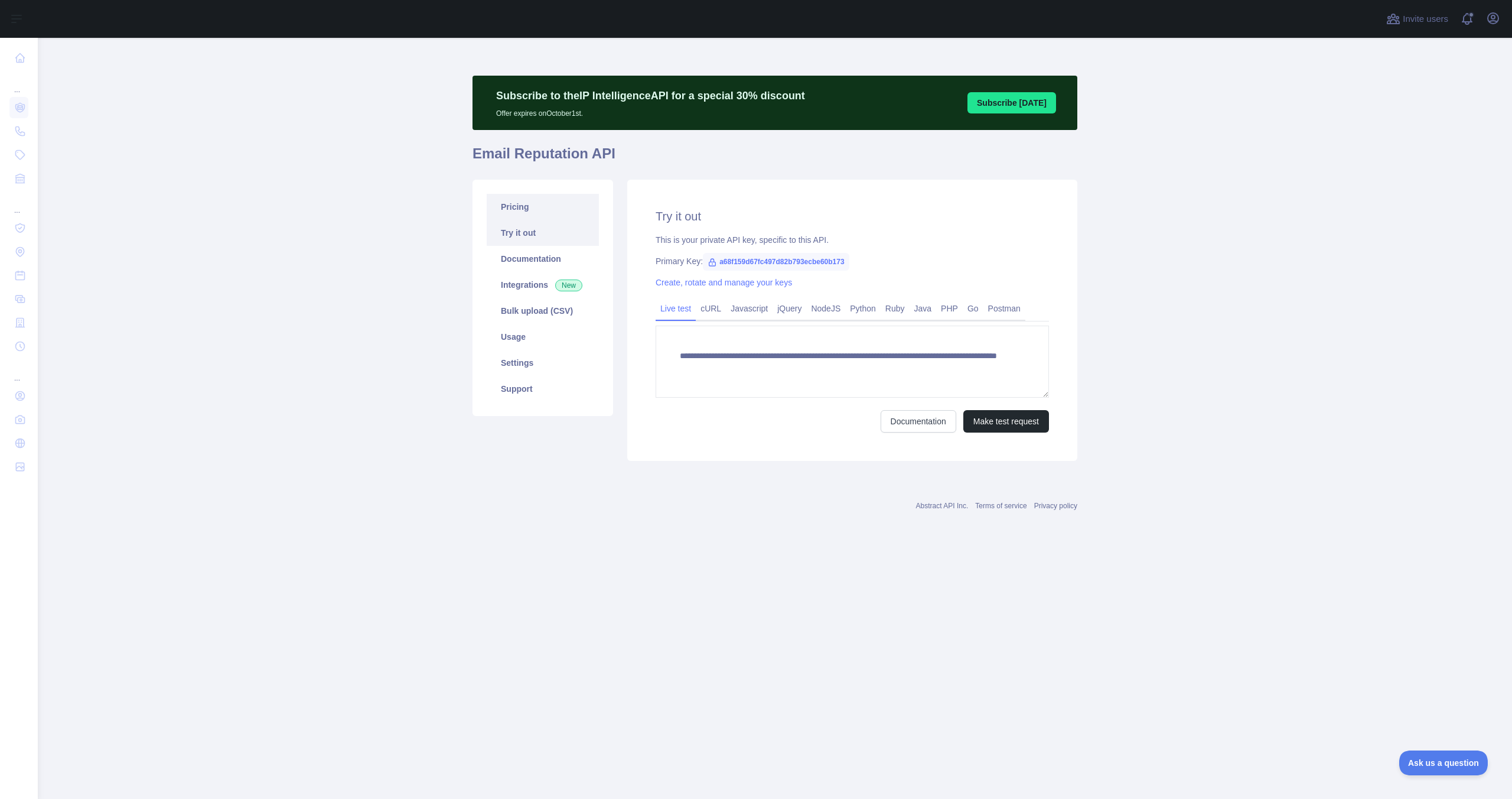
click at [528, 213] on link "Pricing" at bounding box center [543, 206] width 112 height 26
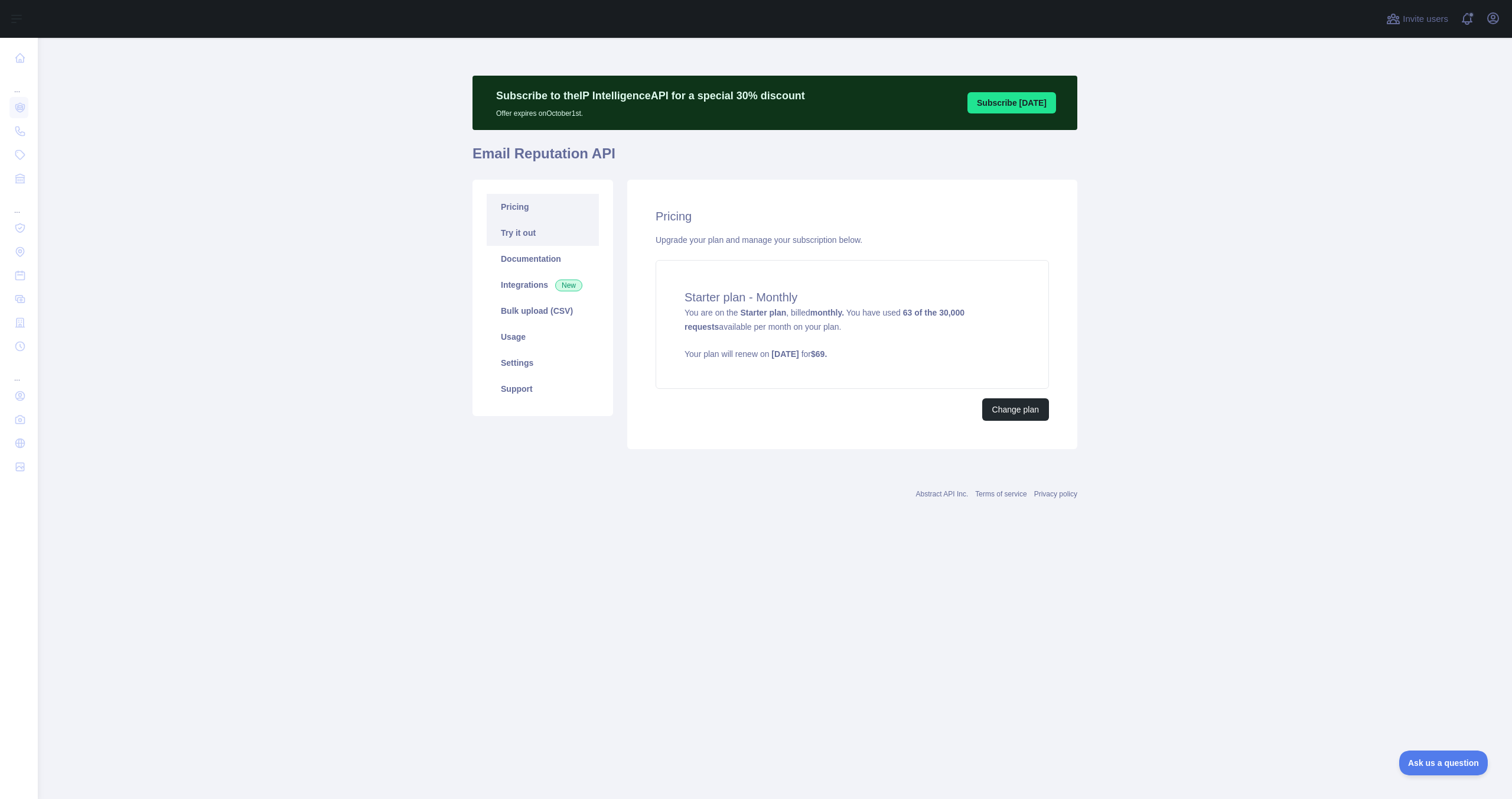
click at [534, 233] on link "Try it out" at bounding box center [543, 232] width 112 height 26
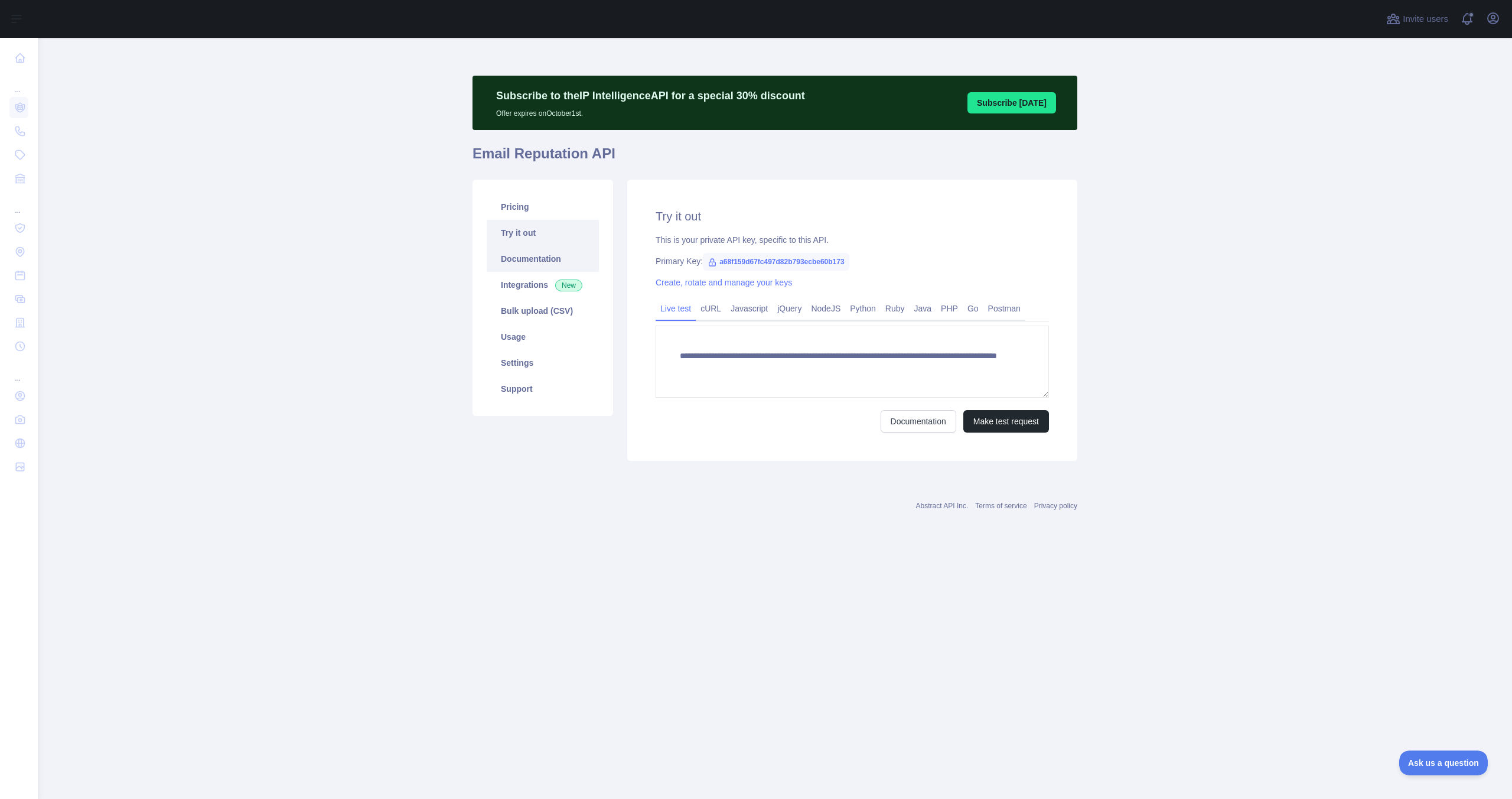
click at [532, 265] on link "Documentation" at bounding box center [543, 258] width 112 height 26
click at [514, 209] on link "Pricing" at bounding box center [543, 206] width 112 height 26
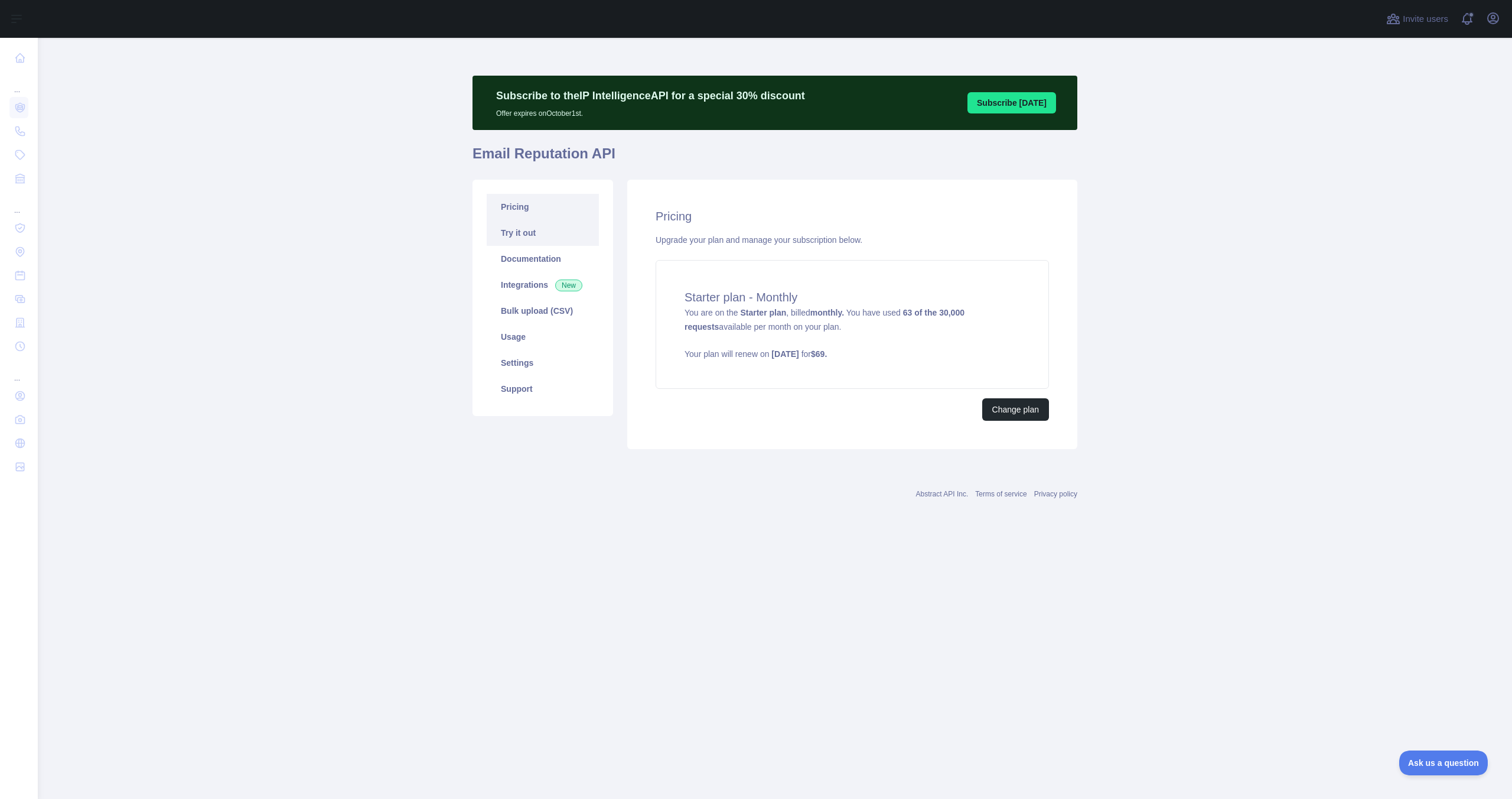
click at [530, 231] on link "Try it out" at bounding box center [543, 232] width 112 height 26
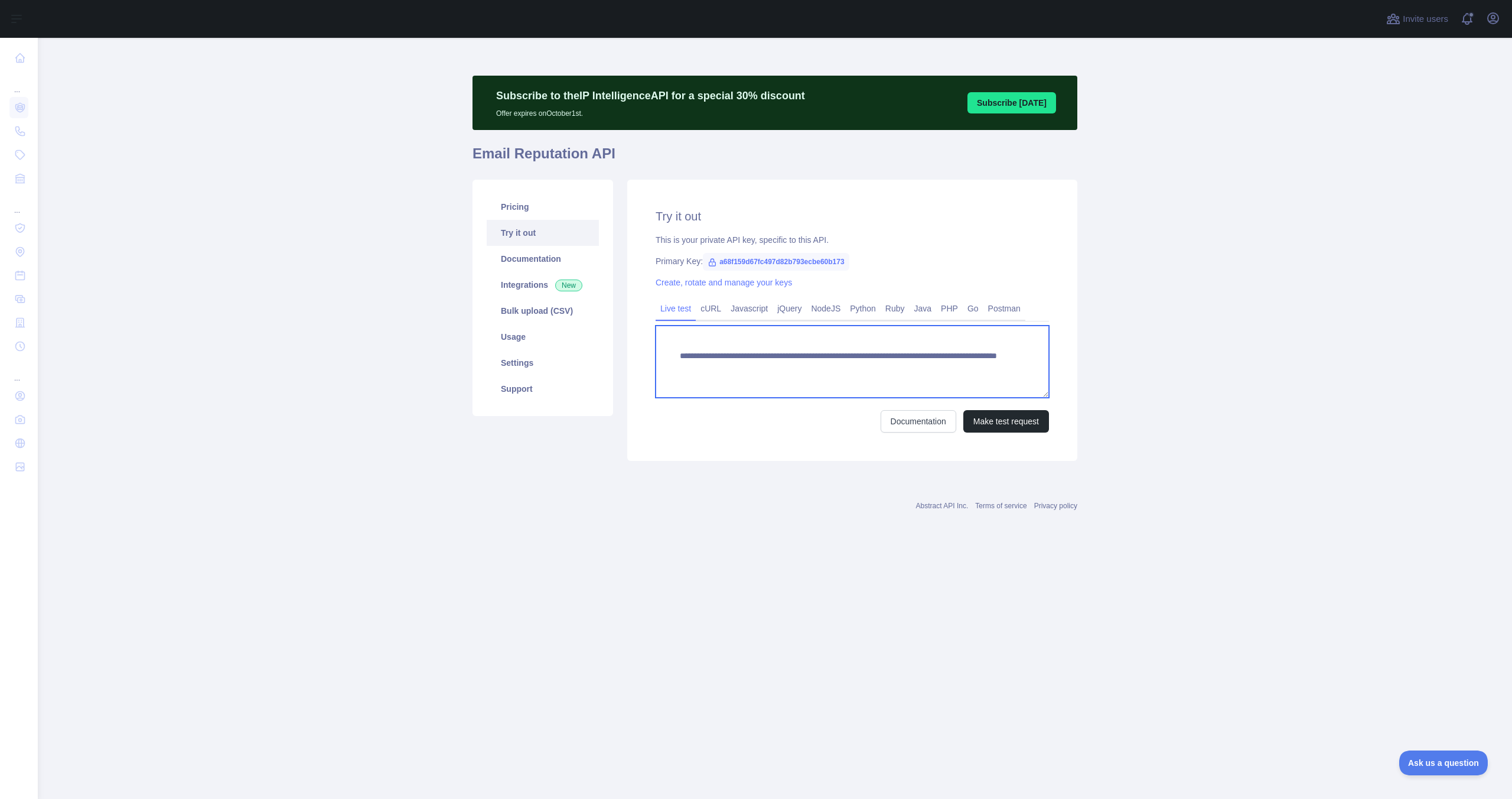
click at [985, 374] on textarea "**********" at bounding box center [852, 362] width 394 height 72
click at [1492, 15] on icon "button" at bounding box center [1492, 18] width 10 height 10
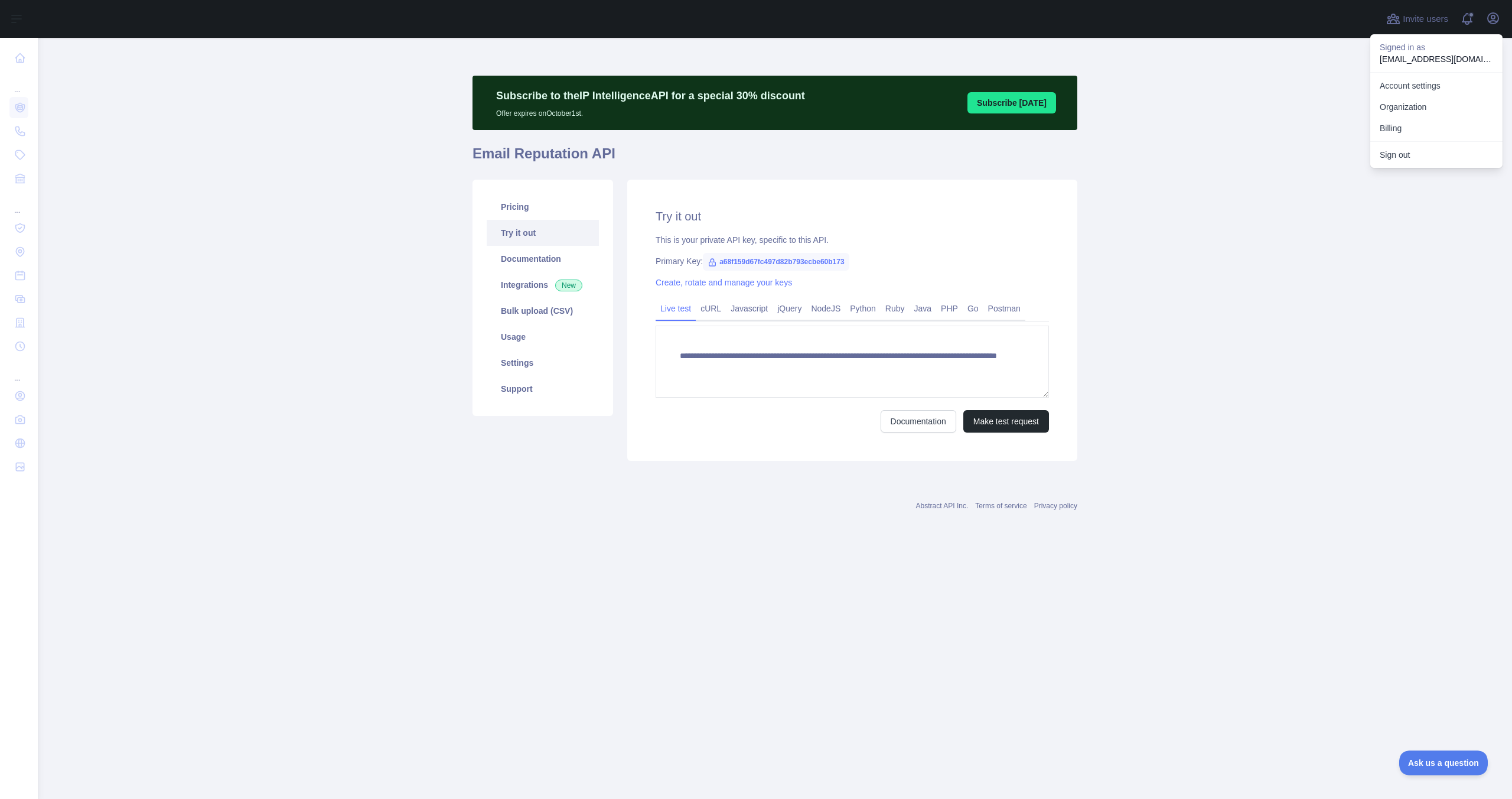
click at [356, 133] on main "**********" at bounding box center [775, 418] width 1474 height 761
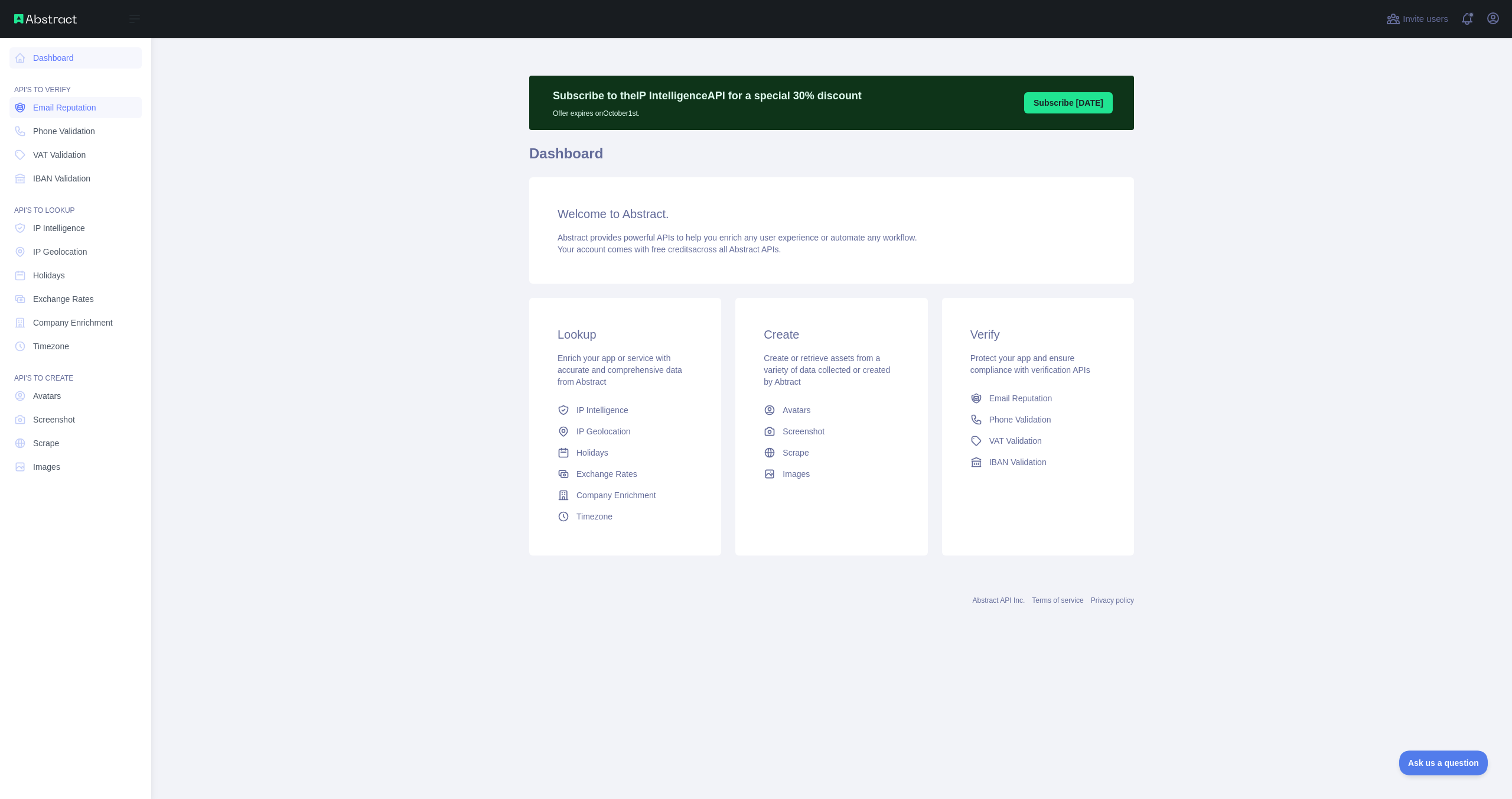
click at [80, 110] on span "Email Reputation" at bounding box center [65, 107] width 64 height 11
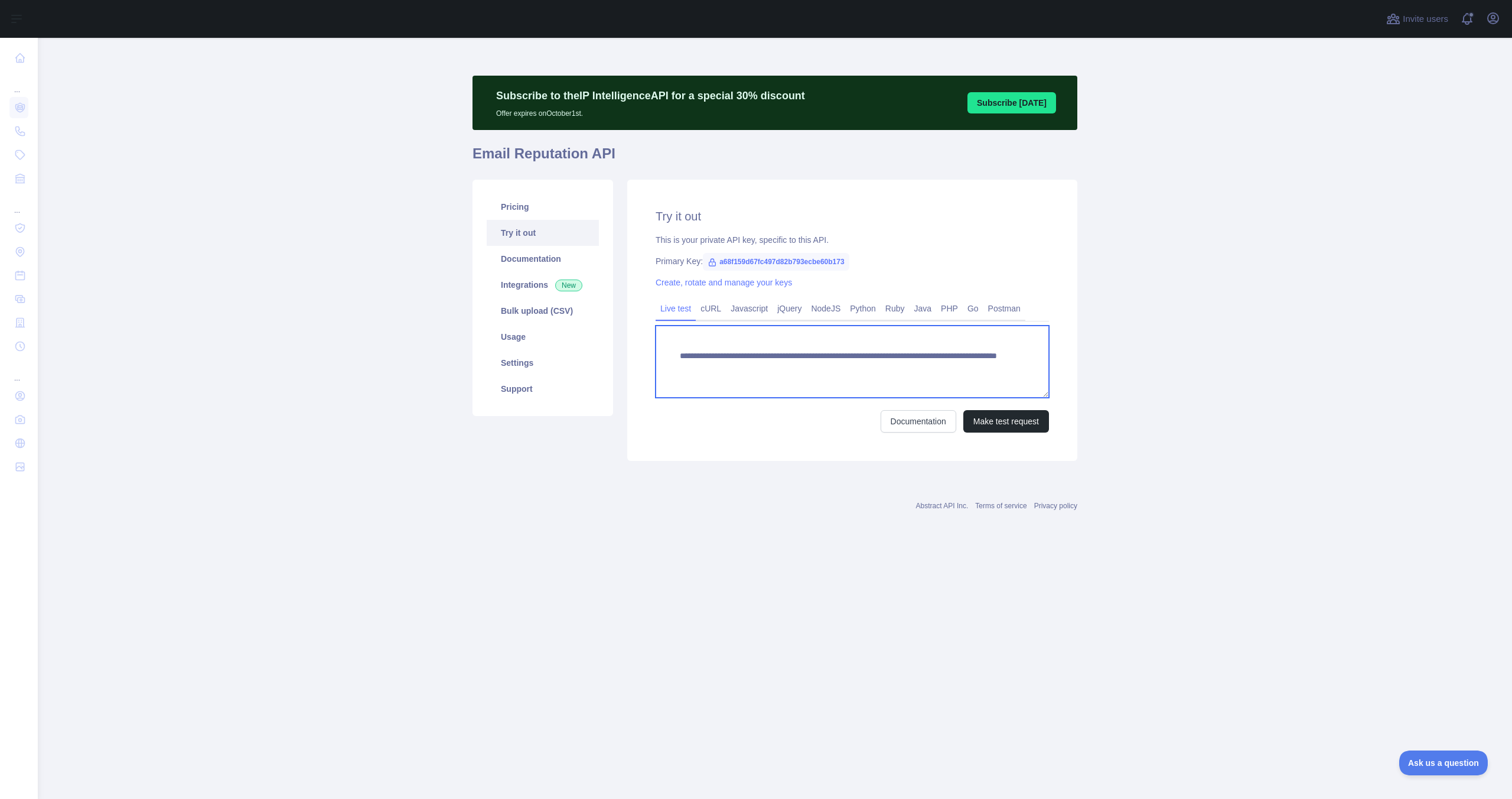
drag, startPoint x: 990, startPoint y: 375, endPoint x: 1073, endPoint y: 365, distance: 83.6
click at [900, 369] on textarea "**********" at bounding box center [852, 362] width 394 height 72
type textarea "**********"
click at [992, 425] on button "Make test request" at bounding box center [1006, 421] width 85 height 23
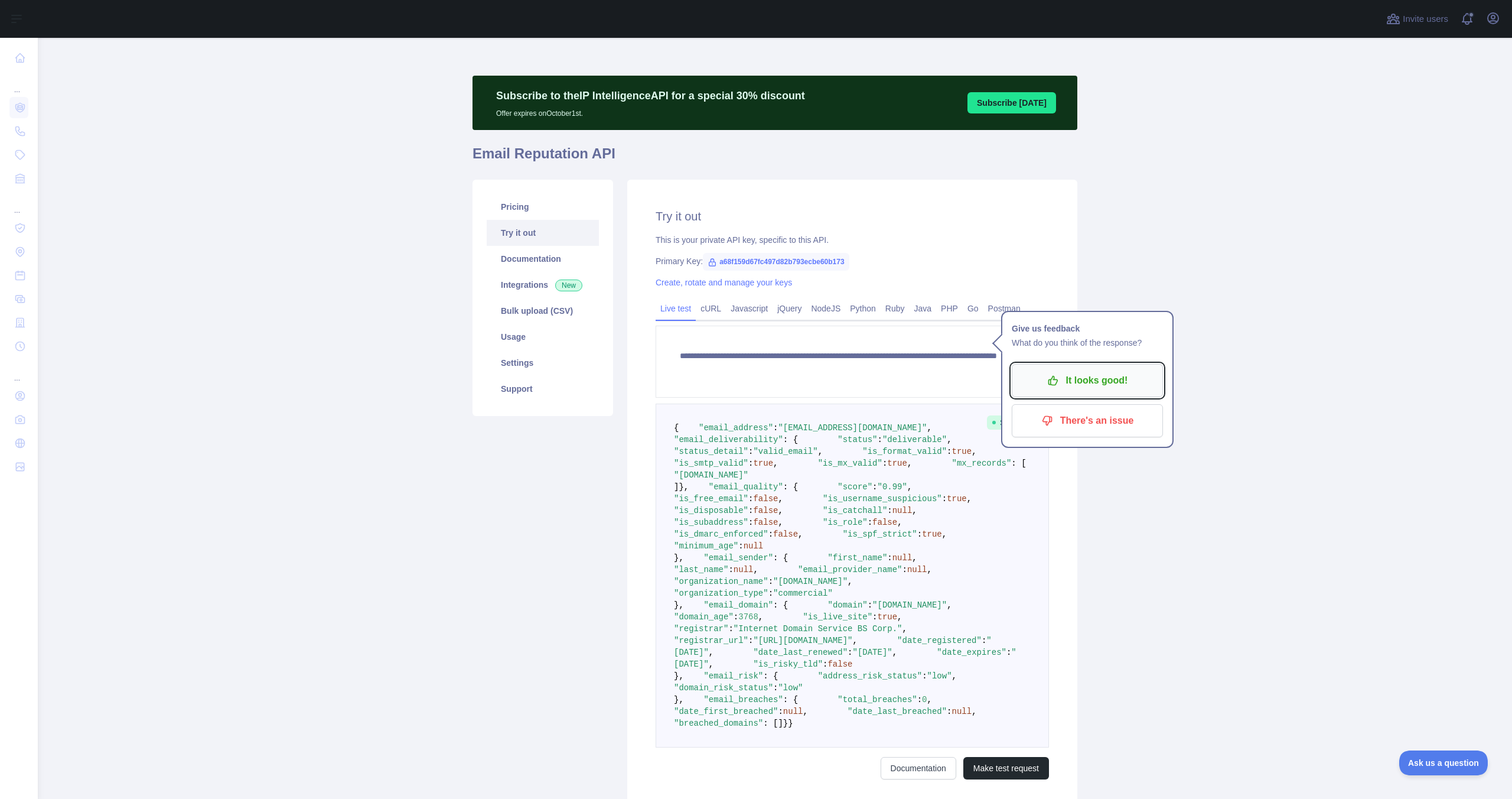
click at [1103, 385] on p "It looks good!" at bounding box center [1087, 380] width 134 height 20
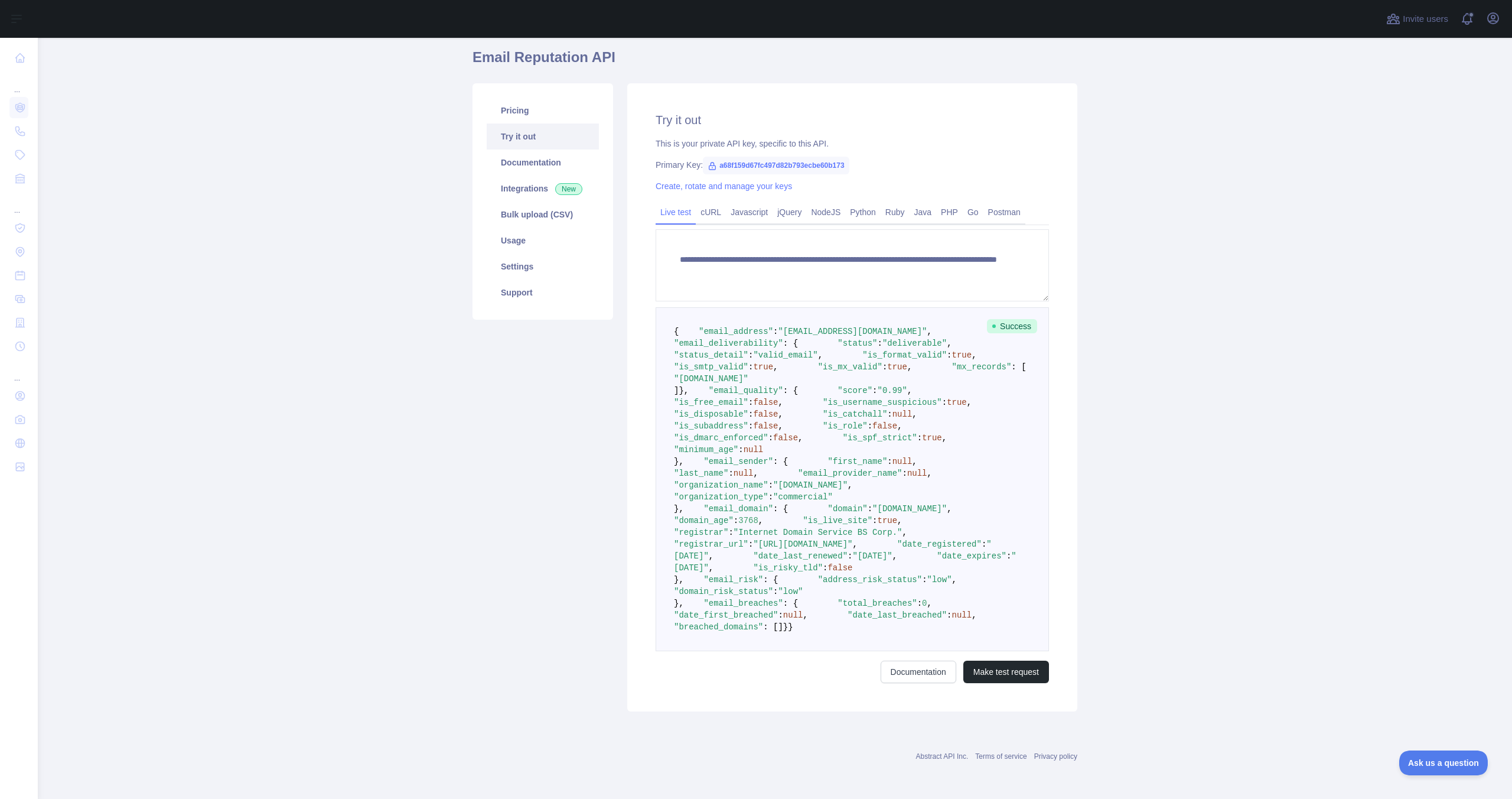
scroll to position [339, 0]
click at [1496, 23] on icon "button" at bounding box center [1492, 18] width 10 height 10
